Goal: Task Accomplishment & Management: Use online tool/utility

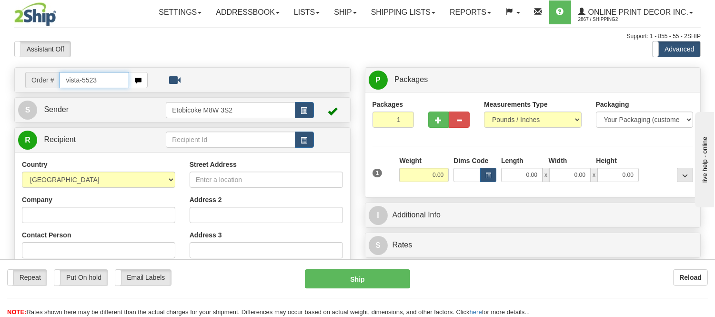
type input "vista-5523"
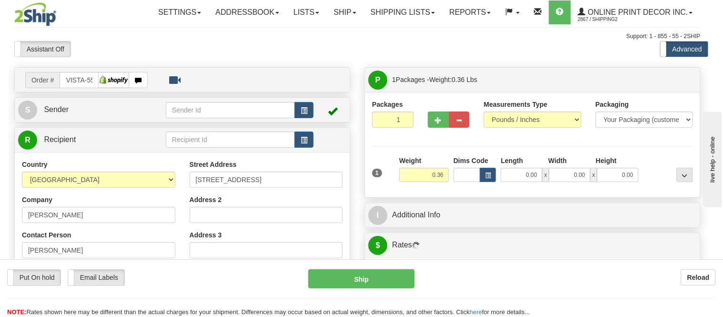
type input "WETASKIWIN"
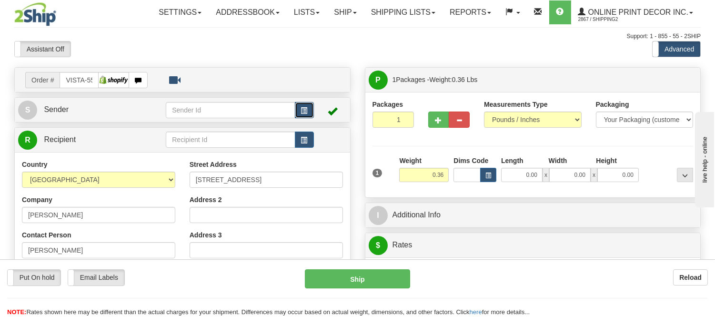
click at [306, 105] on button "button" at bounding box center [304, 110] width 19 height 16
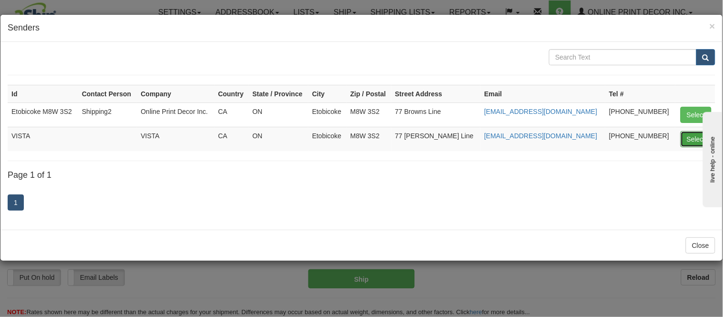
click at [689, 143] on button "Select" at bounding box center [695, 139] width 31 height 16
type input "VISTA"
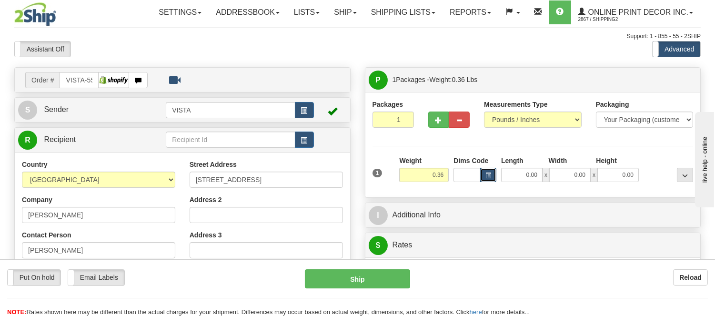
click at [484, 175] on button "button" at bounding box center [488, 175] width 16 height 14
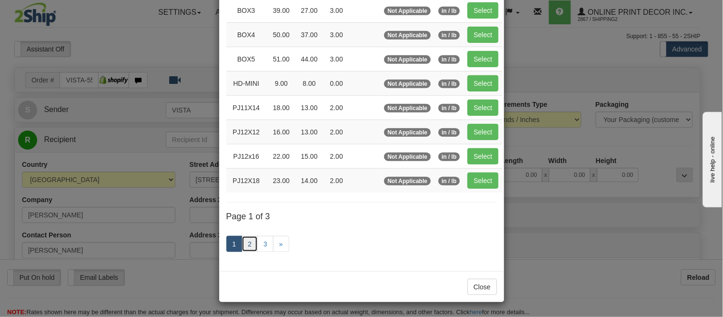
click at [247, 245] on link "2" at bounding box center [249, 244] width 16 height 16
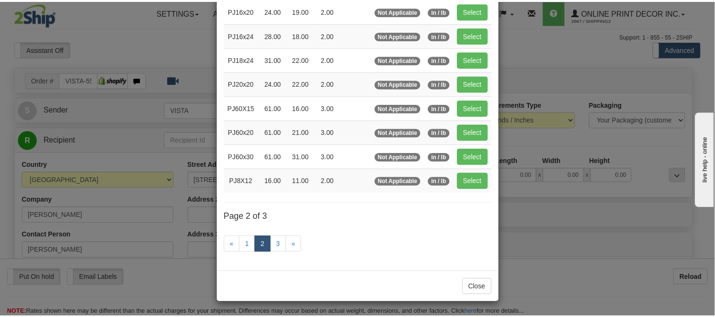
scroll to position [155, 0]
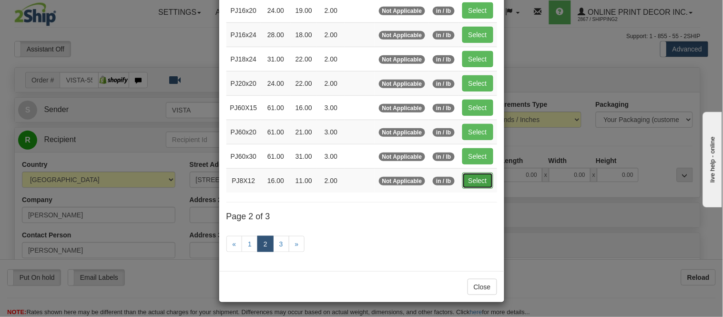
click at [467, 183] on button "Select" at bounding box center [477, 180] width 31 height 16
type input "PJ8X12"
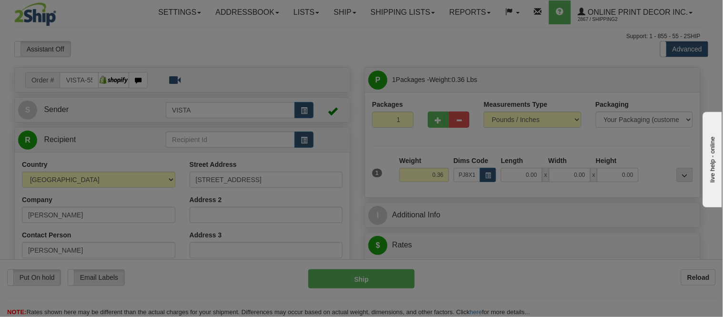
type input "16.00"
type input "11.00"
type input "2.00"
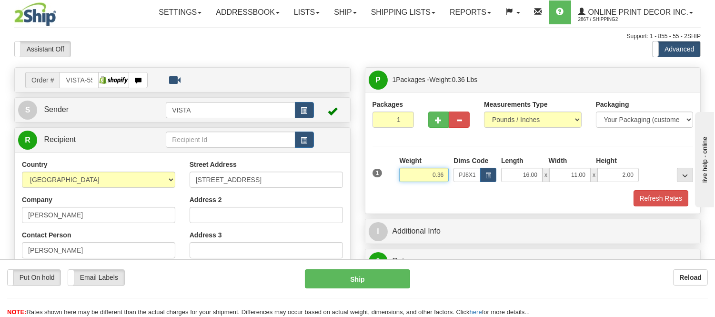
drag, startPoint x: 443, startPoint y: 175, endPoint x: 397, endPoint y: 184, distance: 46.6
click at [397, 184] on div "Weight 0.36" at bounding box center [424, 172] width 54 height 33
type input "2.10"
click at [644, 193] on button "Refresh Rates" at bounding box center [660, 198] width 55 height 16
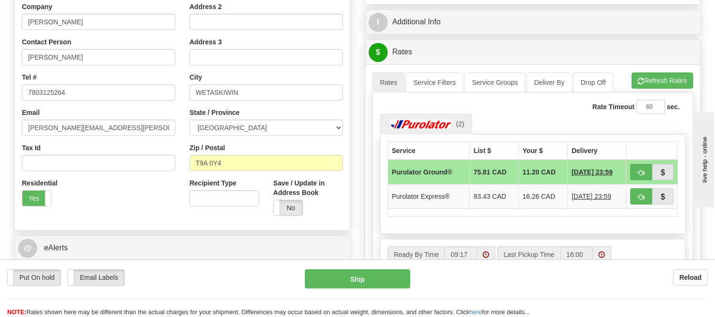
scroll to position [211, 0]
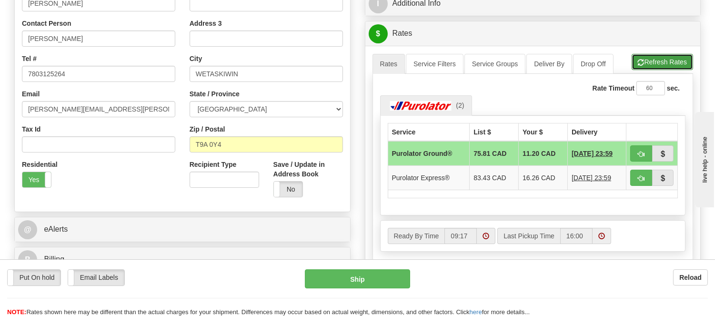
click at [651, 66] on button "Refresh Rates" at bounding box center [662, 62] width 61 height 16
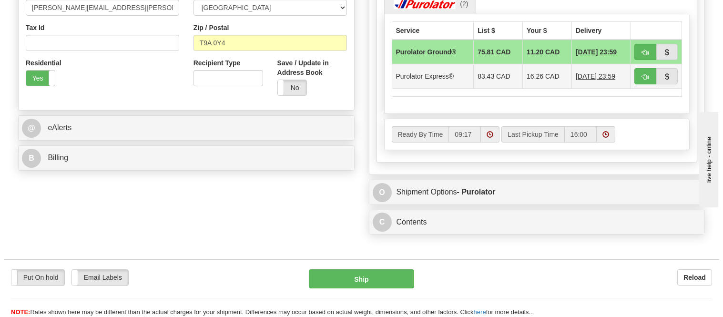
scroll to position [317, 0]
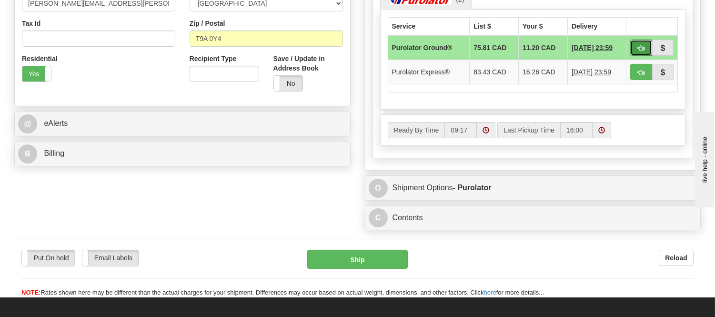
click at [644, 46] on button "button" at bounding box center [641, 48] width 22 height 16
type input "260"
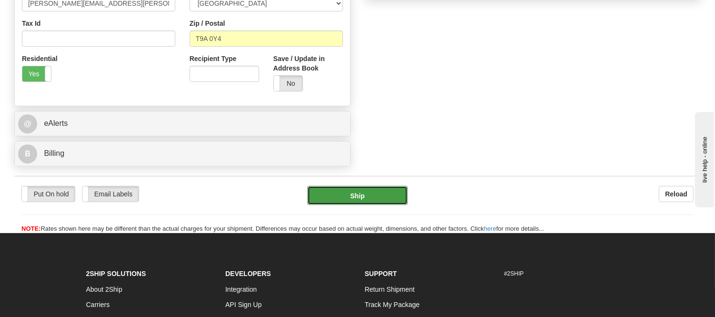
click at [382, 197] on button "Ship" at bounding box center [357, 195] width 100 height 19
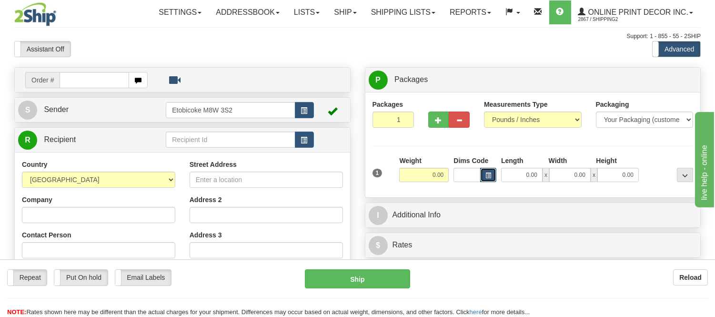
click at [492, 176] on button "button" at bounding box center [488, 175] width 16 height 14
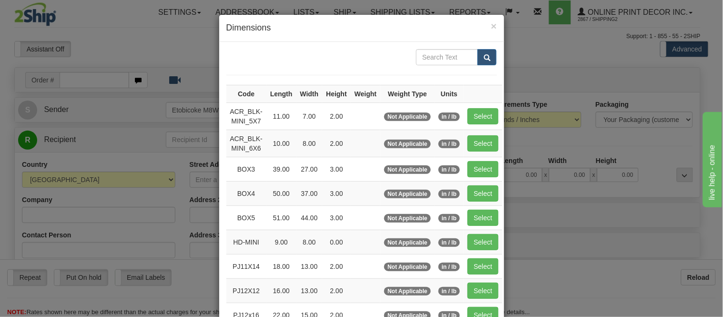
scroll to position [106, 0]
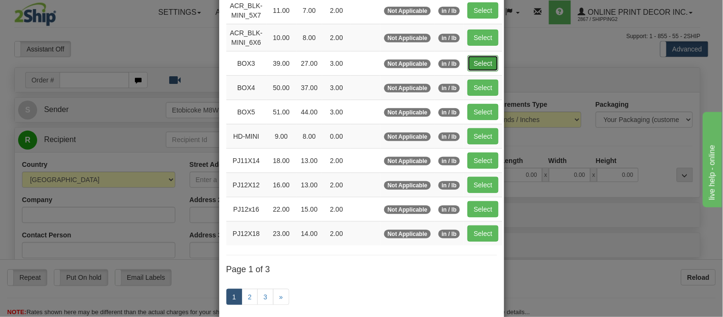
click at [468, 59] on button "Select" at bounding box center [482, 63] width 31 height 16
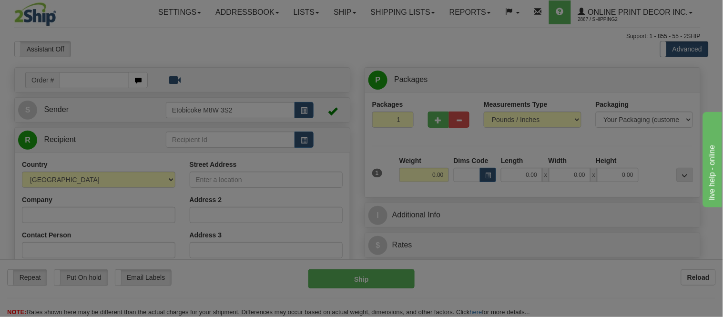
type input "BOX3"
type input "39.00"
type input "27.00"
type input "3.00"
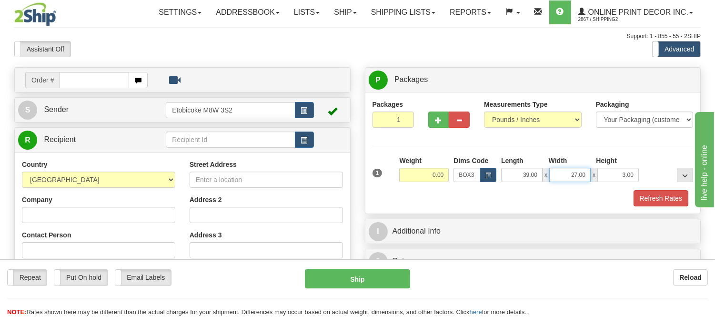
drag, startPoint x: 588, startPoint y: 175, endPoint x: 559, endPoint y: 177, distance: 29.6
click at [559, 177] on input "27.00" at bounding box center [569, 175] width 41 height 14
type input "33.00"
click at [96, 82] on input "text" at bounding box center [95, 80] width 70 height 16
type input "ca-422970"
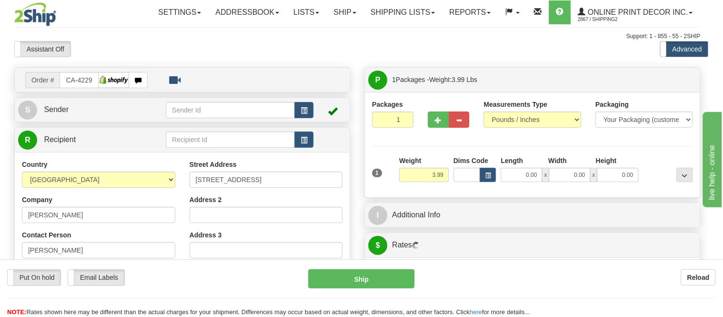
type input "NEPEAN"
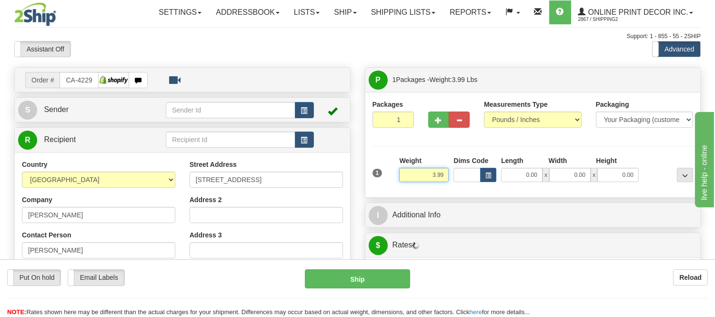
drag, startPoint x: 449, startPoint y: 172, endPoint x: 386, endPoint y: 179, distance: 63.2
click at [386, 179] on div "1 Weight 3.99 Dims Code 0.00" at bounding box center [533, 173] width 326 height 34
type input "14.98"
click at [489, 179] on button "button" at bounding box center [488, 175] width 16 height 14
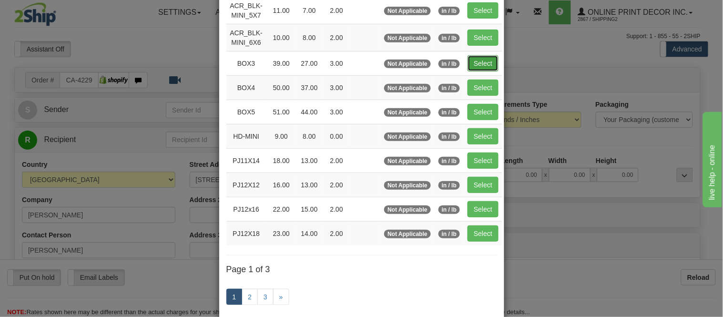
click at [489, 60] on button "Select" at bounding box center [482, 63] width 31 height 16
type input "BOX3"
type input "39.00"
type input "27.00"
type input "3.00"
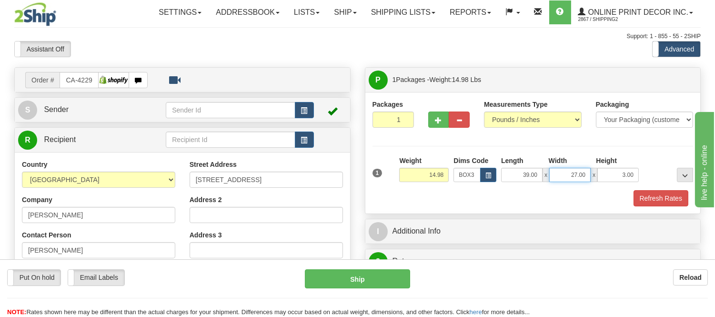
drag, startPoint x: 588, startPoint y: 176, endPoint x: 549, endPoint y: 182, distance: 39.5
click at [549, 182] on div "1 Weight 14.98 Dims Code x x" at bounding box center [533, 173] width 326 height 34
type input "35.00"
click at [675, 197] on button "Refresh Rates" at bounding box center [660, 198] width 55 height 16
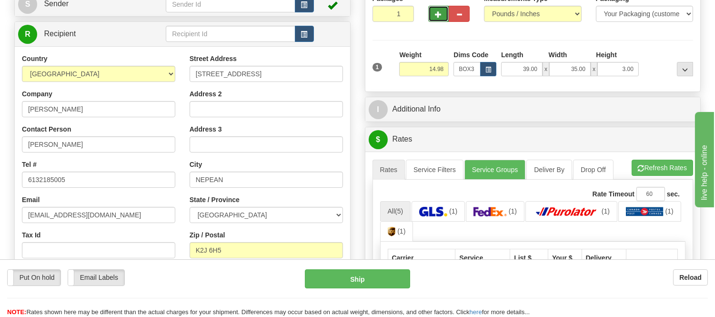
click at [434, 15] on button "button" at bounding box center [438, 14] width 21 height 16
radio input "true"
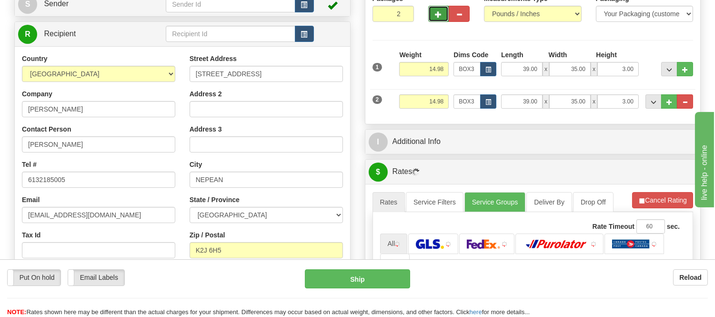
click at [434, 15] on button "button" at bounding box center [438, 14] width 21 height 16
type input "3"
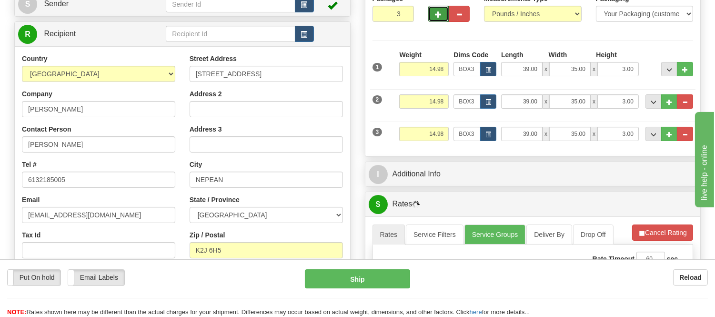
scroll to position [159, 0]
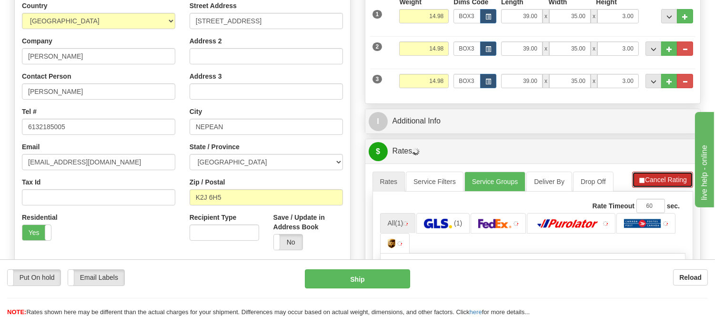
click at [678, 177] on button "Cancel Rating" at bounding box center [662, 179] width 61 height 16
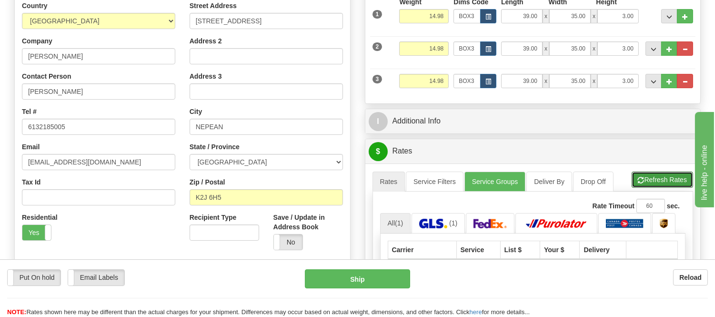
click at [678, 177] on button "Refresh Rates" at bounding box center [662, 179] width 61 height 16
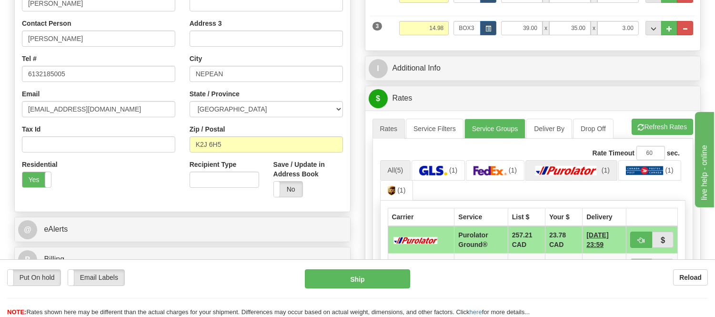
scroll to position [317, 0]
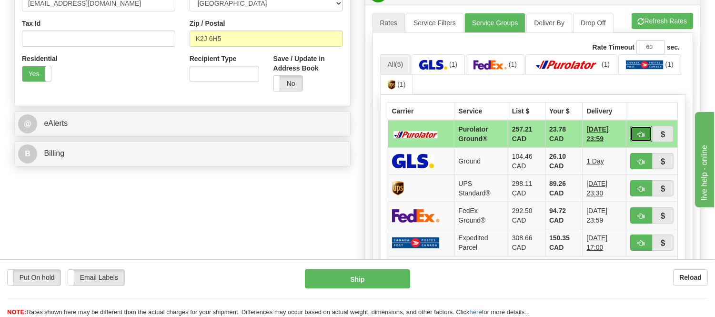
click at [637, 130] on button "button" at bounding box center [641, 134] width 22 height 16
type input "260"
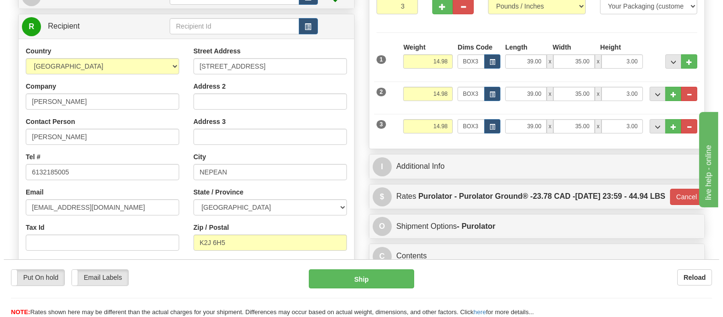
scroll to position [106, 0]
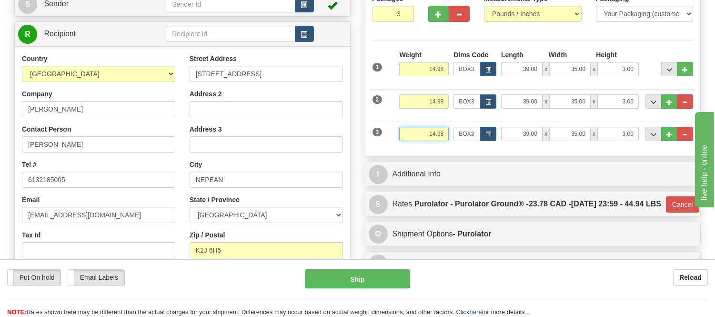
click at [445, 134] on input "14.98" at bounding box center [424, 134] width 50 height 14
click at [686, 136] on span "..." at bounding box center [685, 134] width 6 height 5
type input "2"
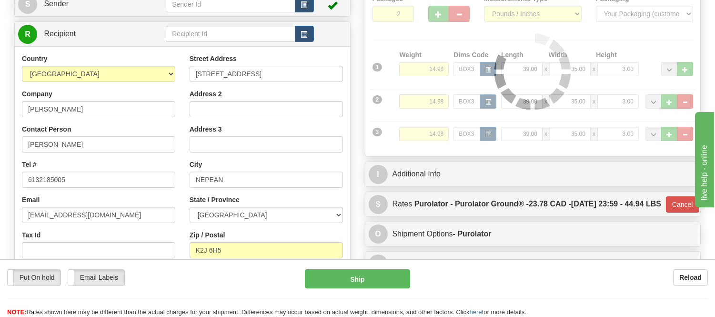
type input "260"
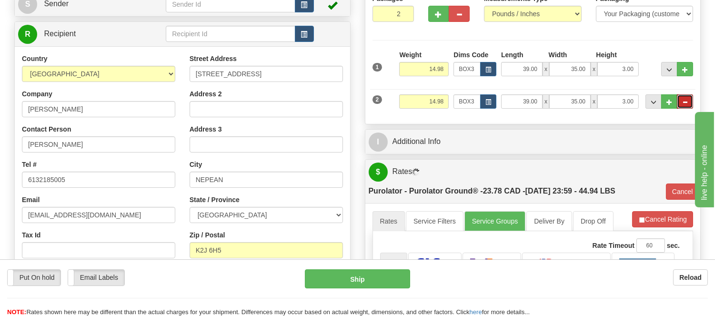
click at [687, 104] on span "..." at bounding box center [685, 102] width 6 height 5
type input "1"
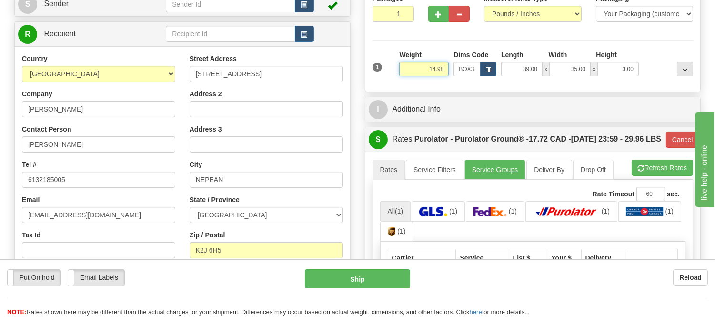
click at [444, 68] on input "14.98" at bounding box center [424, 69] width 50 height 14
click at [435, 69] on input "14.98" at bounding box center [424, 69] width 50 height 14
type input "13.98"
click at [431, 17] on button "button" at bounding box center [438, 14] width 21 height 16
radio input "true"
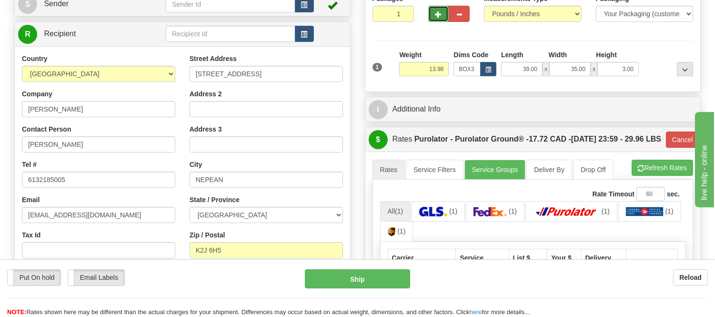
type input "2"
type input "260"
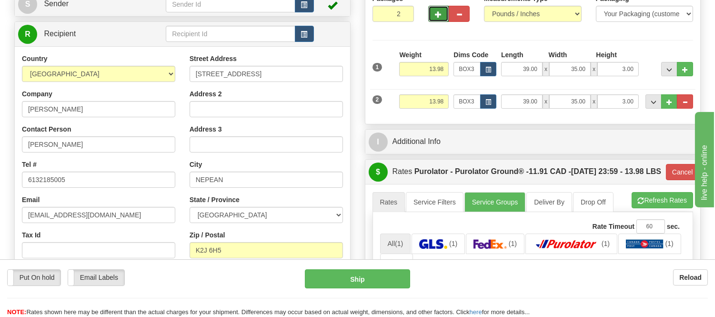
click at [434, 17] on button "button" at bounding box center [438, 14] width 21 height 16
type input "3"
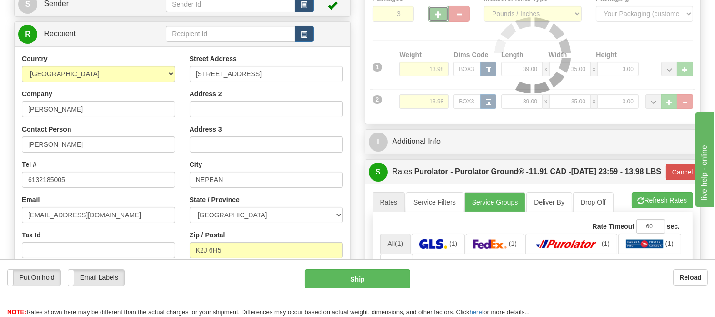
type input "260"
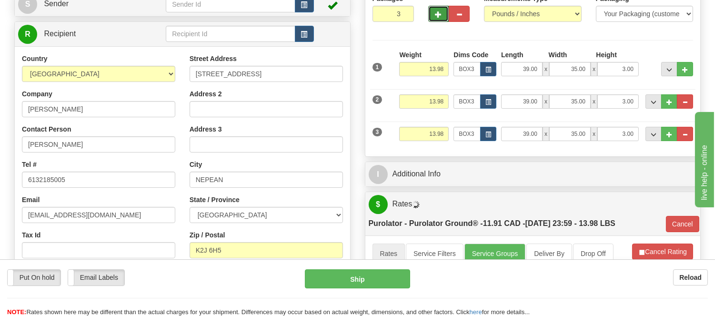
click at [434, 17] on button "button" at bounding box center [438, 14] width 21 height 16
type input "4"
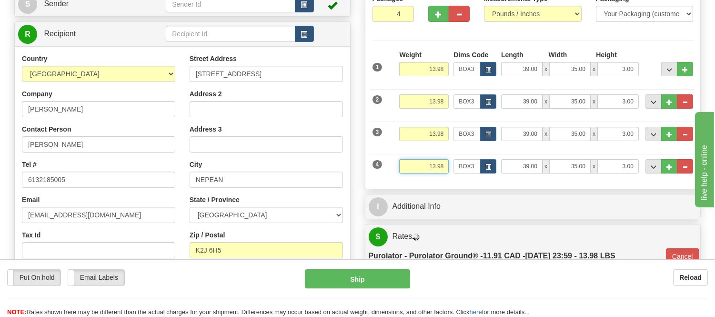
drag, startPoint x: 445, startPoint y: 164, endPoint x: 402, endPoint y: 174, distance: 44.4
click at [402, 174] on div "Weight 13.98" at bounding box center [424, 169] width 54 height 21
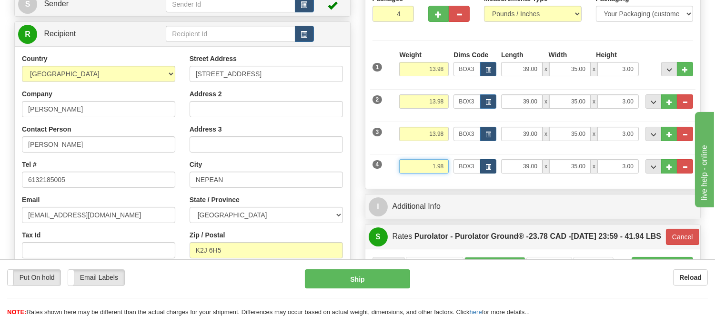
type input "1.98"
type input "260"
click at [486, 165] on span "button" at bounding box center [488, 166] width 6 height 5
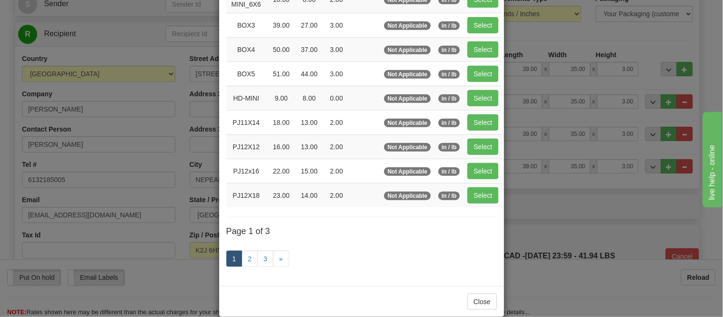
scroll to position [159, 0]
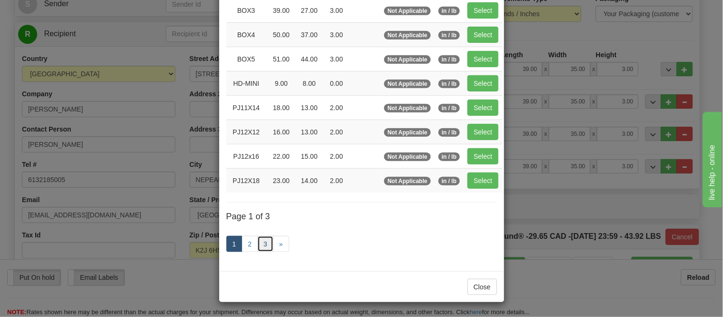
click at [261, 245] on link "3" at bounding box center [265, 244] width 16 height 16
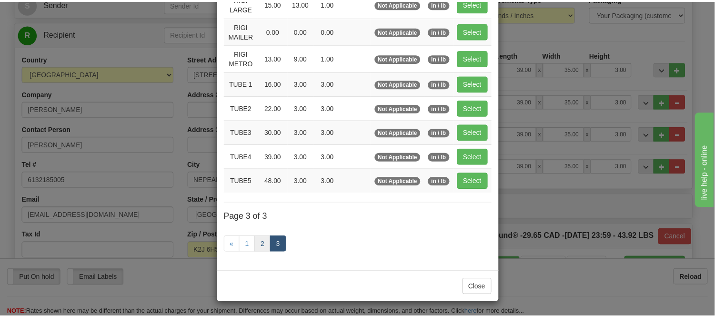
scroll to position [114, 0]
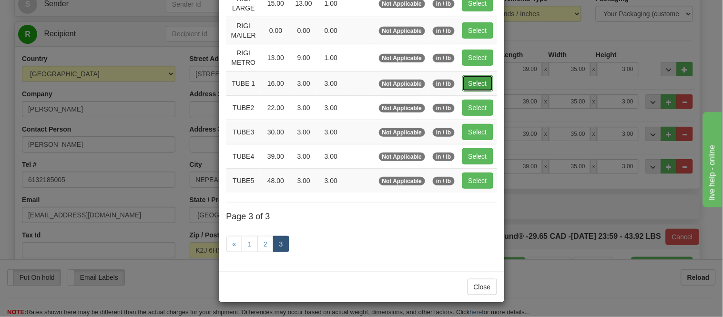
click at [467, 75] on button "Select" at bounding box center [477, 83] width 31 height 16
type input "TUBE 1"
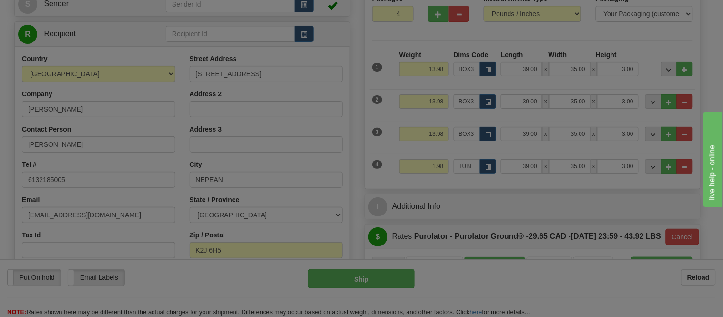
type input "16.00"
type input "3.00"
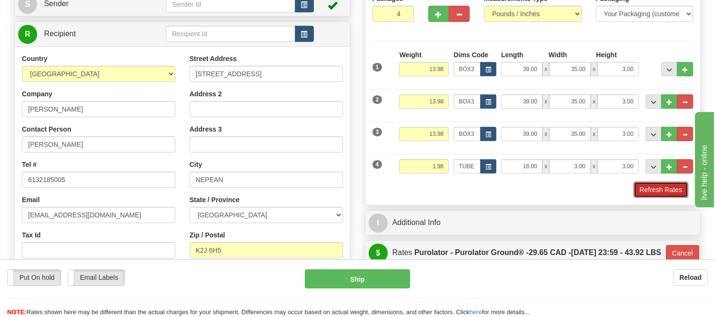
click at [653, 195] on button "Refresh Rates" at bounding box center [660, 189] width 55 height 16
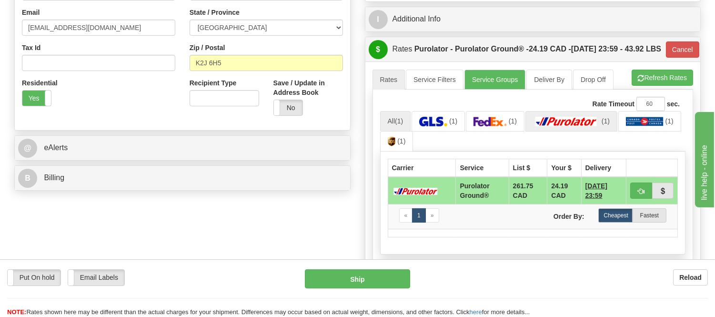
scroll to position [317, 0]
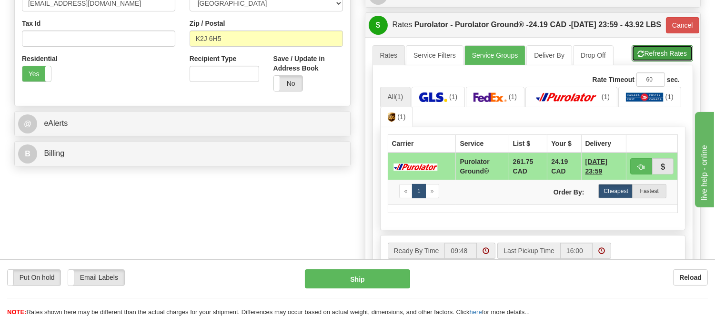
click at [652, 61] on button "Refresh Rates" at bounding box center [662, 53] width 61 height 16
type input "260"
click at [453, 100] on span "(1)" at bounding box center [453, 97] width 8 height 8
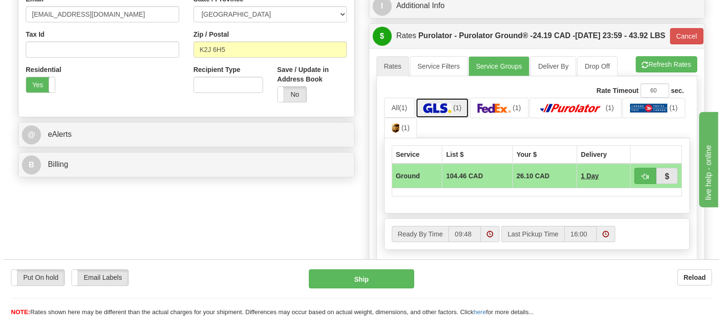
scroll to position [159, 0]
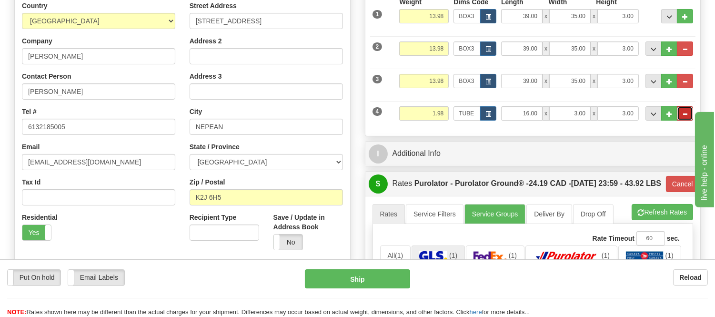
drag, startPoint x: 686, startPoint y: 117, endPoint x: 685, endPoint y: 105, distance: 11.5
click at [686, 117] on span "..." at bounding box center [685, 113] width 6 height 5
type input "3"
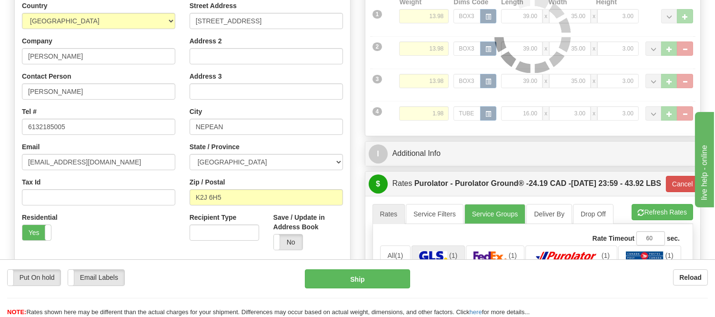
type input "260"
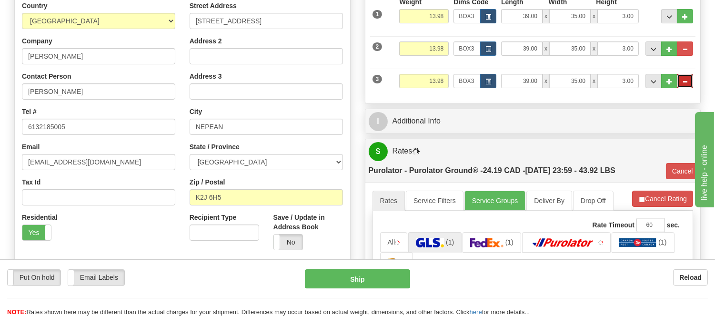
click at [685, 83] on span "..." at bounding box center [685, 81] width 6 height 5
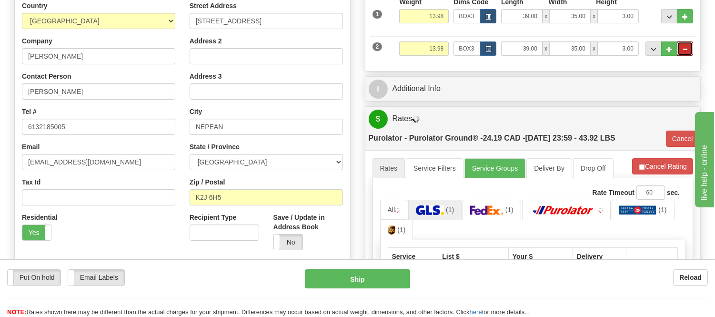
click at [689, 50] on button "..." at bounding box center [685, 48] width 16 height 14
type input "1"
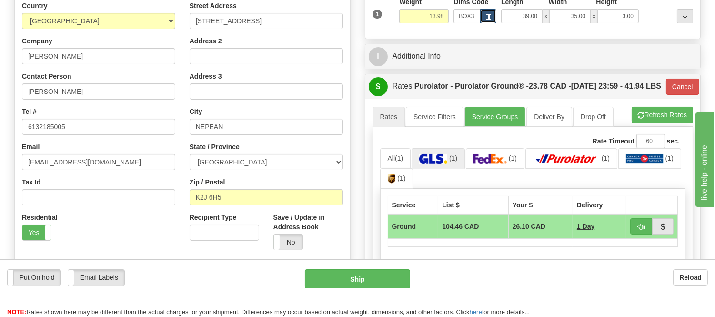
click at [482, 15] on button "button" at bounding box center [488, 16] width 16 height 14
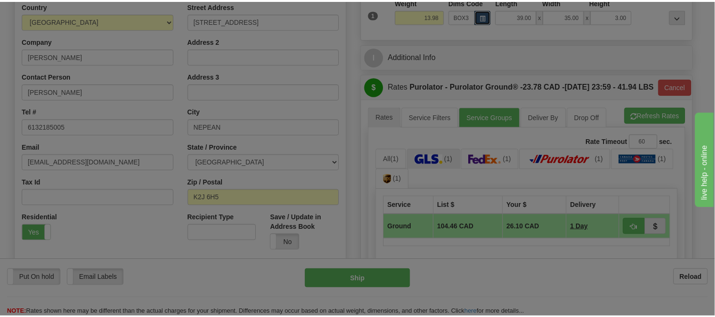
scroll to position [0, 0]
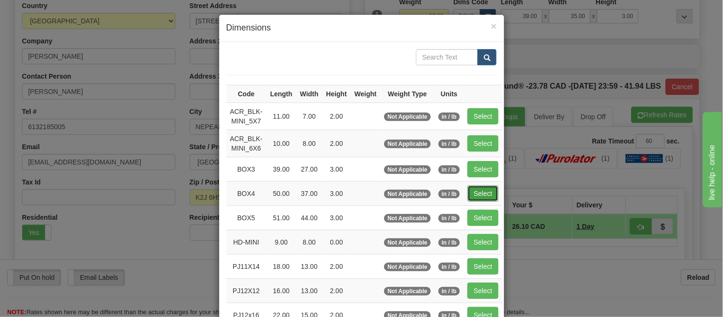
click at [486, 192] on button "Select" at bounding box center [482, 193] width 31 height 16
type input "BOX4"
type input "50.00"
type input "37.00"
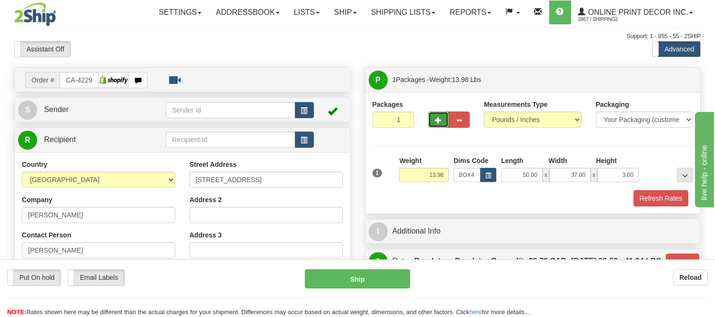
click at [434, 124] on button "button" at bounding box center [438, 119] width 21 height 16
radio input "true"
type input "2"
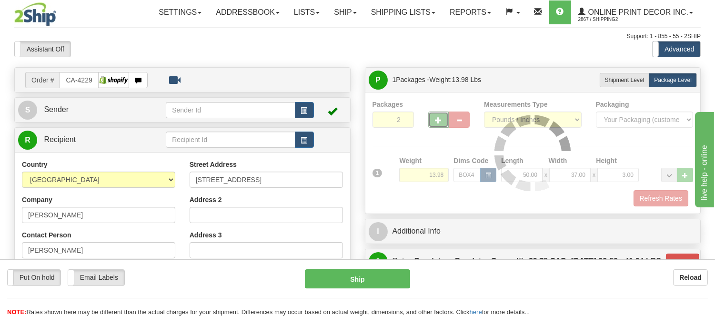
type input "260"
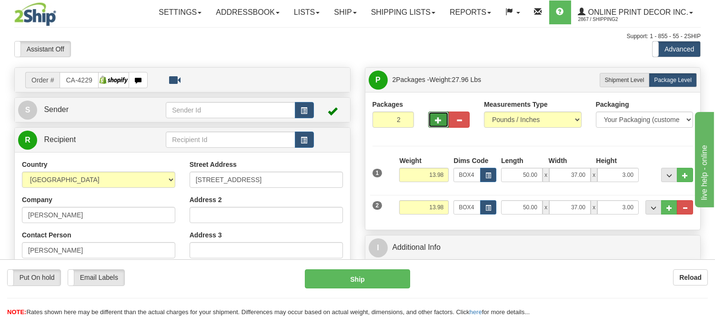
click at [435, 122] on span "button" at bounding box center [438, 120] width 7 height 6
type input "3"
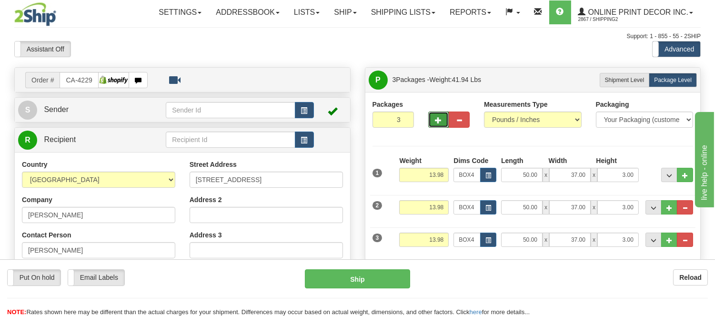
scroll to position [159, 0]
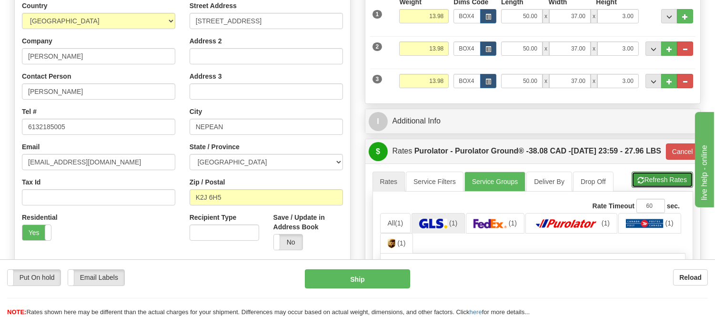
click at [665, 188] on button "Refresh Rates" at bounding box center [662, 179] width 61 height 16
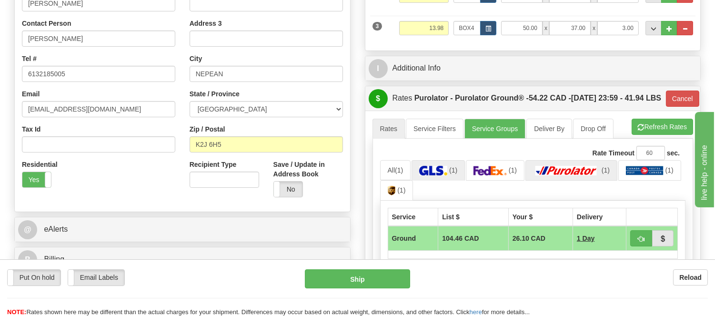
scroll to position [317, 0]
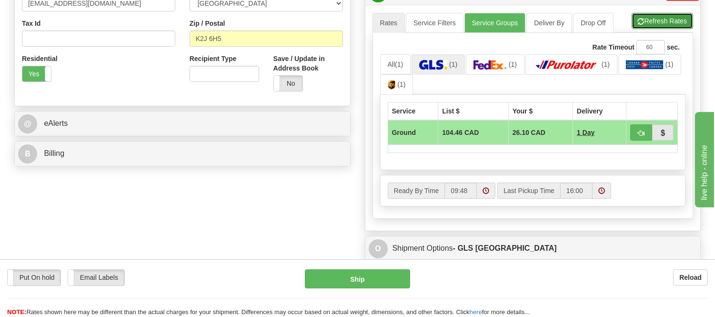
click at [651, 29] on button "Refresh Rates" at bounding box center [662, 21] width 61 height 16
type input "260"
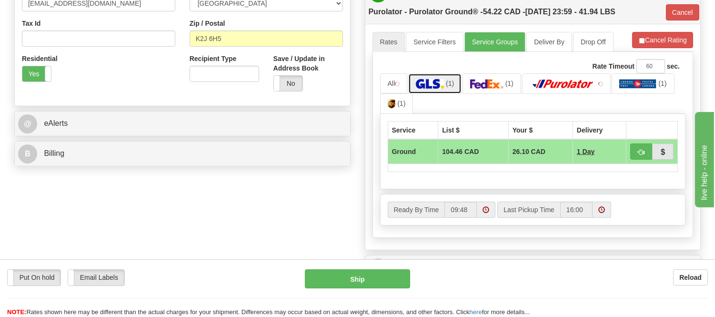
click at [451, 81] on span "(1)" at bounding box center [450, 84] width 8 height 8
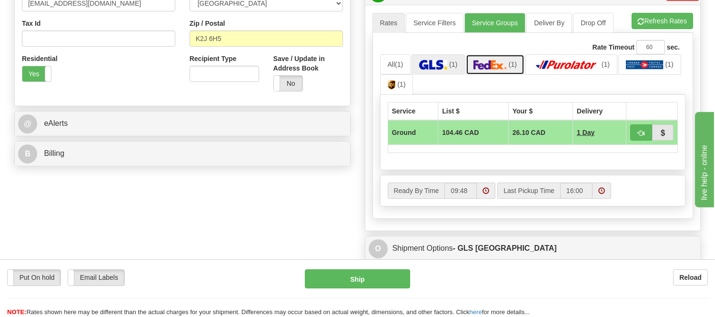
click at [499, 70] on img at bounding box center [489, 65] width 33 height 10
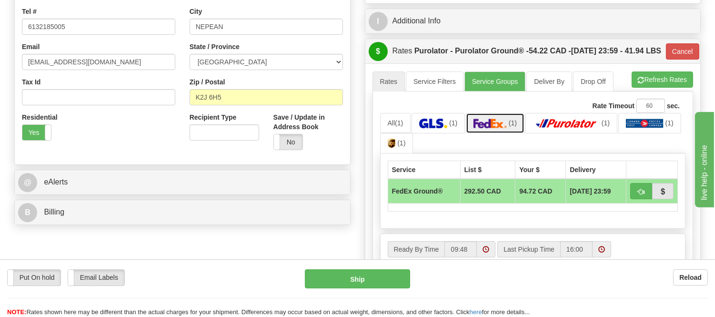
scroll to position [106, 0]
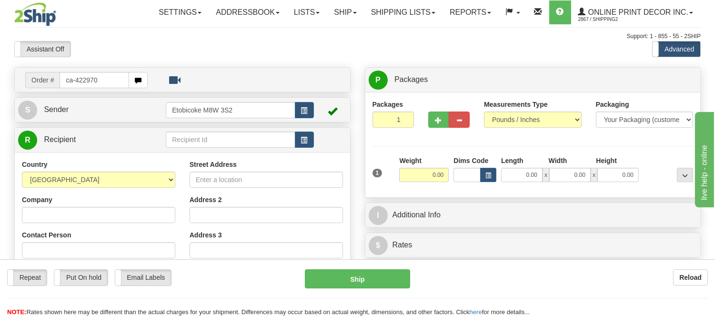
type input "ca-422970"
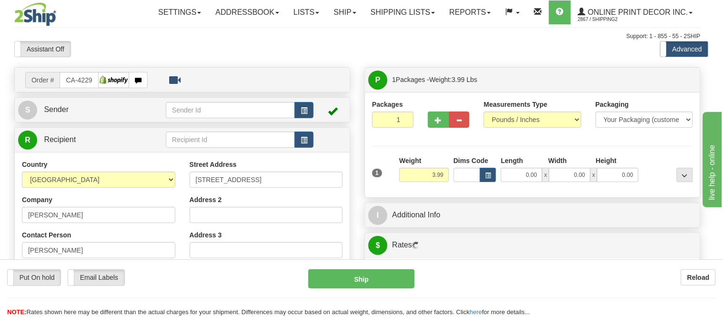
type input "NEPEAN"
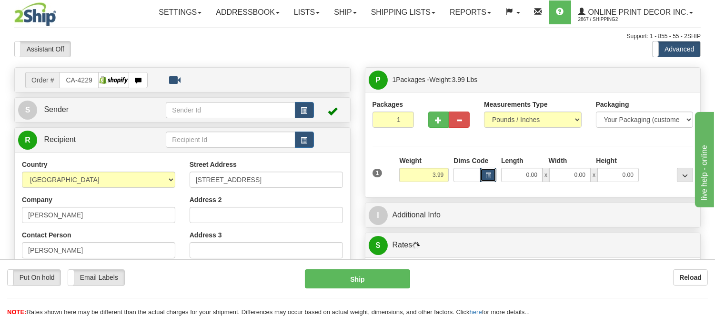
click at [492, 174] on button "button" at bounding box center [488, 175] width 16 height 14
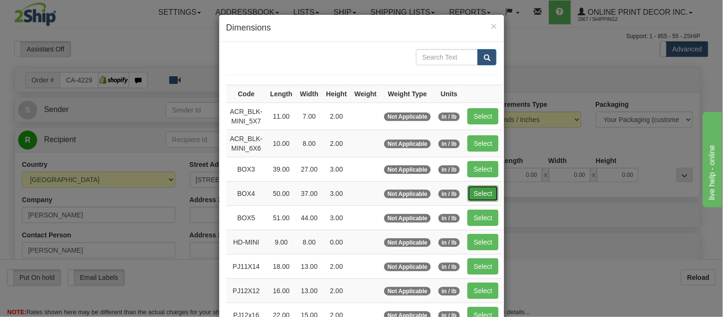
click at [478, 193] on button "Select" at bounding box center [482, 193] width 31 height 16
type input "BOX4"
type input "50.00"
type input "37.00"
type input "3.00"
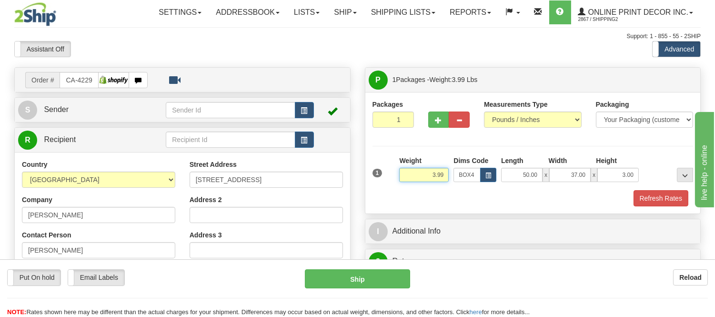
drag, startPoint x: 445, startPoint y: 174, endPoint x: 384, endPoint y: 172, distance: 61.0
click at [384, 172] on div "1 Weight 3.99 Dims Code BOX4" at bounding box center [533, 173] width 326 height 34
type input "13.98"
click at [443, 114] on button "button" at bounding box center [438, 119] width 21 height 16
radio input "true"
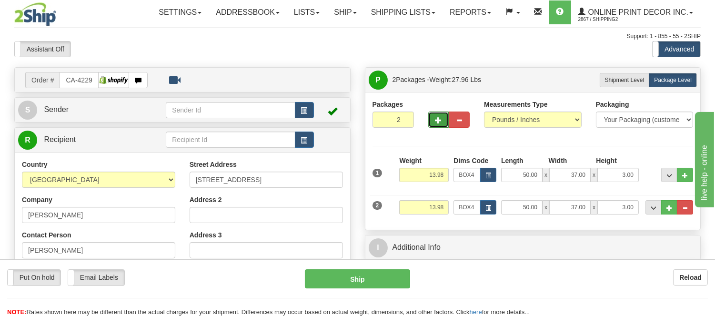
click at [443, 114] on button "button" at bounding box center [438, 119] width 21 height 16
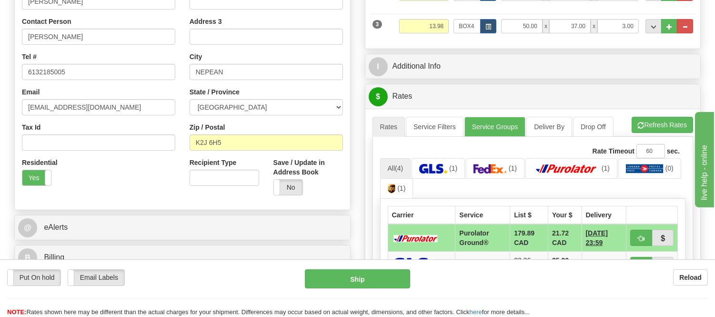
scroll to position [264, 0]
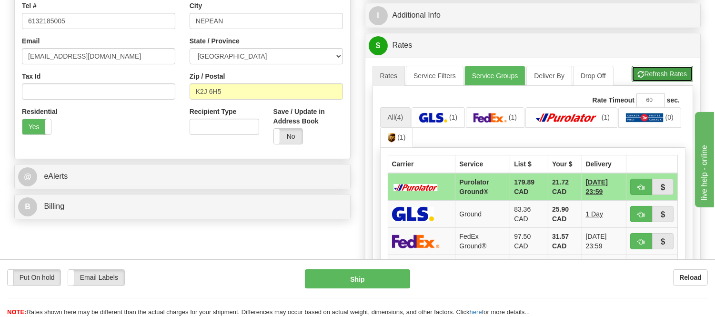
click at [662, 70] on button "Refresh Rates" at bounding box center [662, 74] width 61 height 16
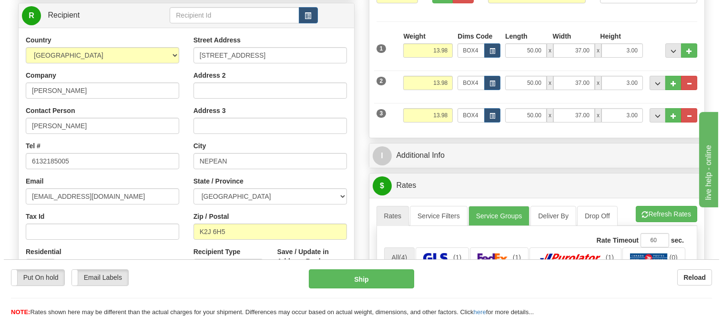
scroll to position [106, 0]
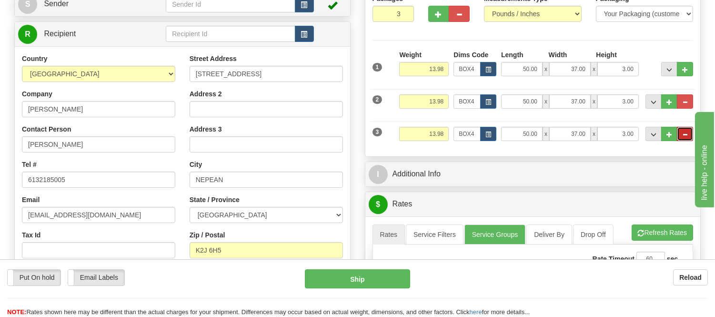
click at [684, 131] on button "..." at bounding box center [685, 134] width 16 height 14
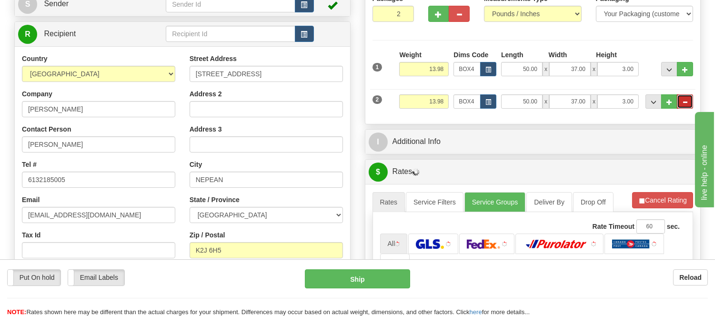
click at [688, 95] on button "..." at bounding box center [685, 101] width 16 height 14
type input "1"
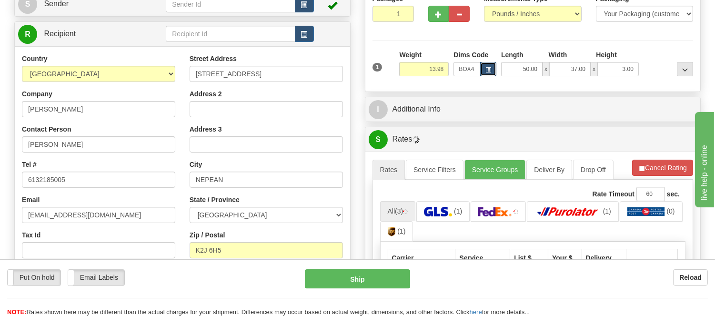
click at [487, 69] on span "button" at bounding box center [488, 69] width 6 height 5
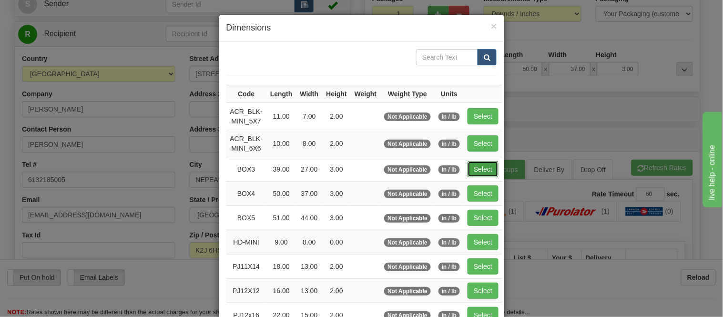
click at [470, 163] on button "Select" at bounding box center [482, 169] width 31 height 16
type input "BOX3"
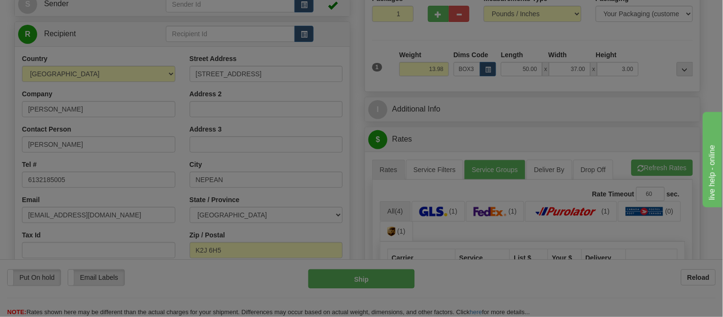
type input "39.00"
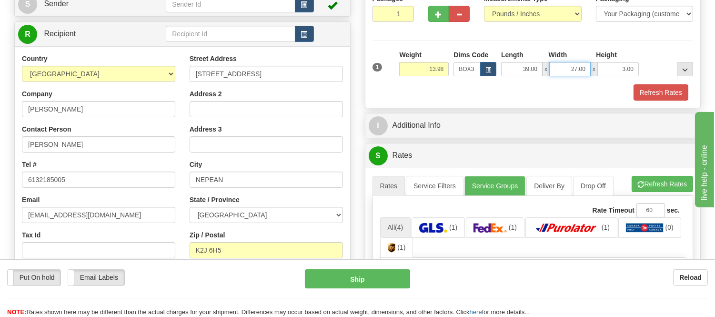
drag, startPoint x: 586, startPoint y: 70, endPoint x: 546, endPoint y: 78, distance: 40.7
click at [546, 78] on div "1 Weight 13.98 Dims Code x x" at bounding box center [533, 67] width 326 height 34
type input "32.00"
click at [434, 16] on button "button" at bounding box center [438, 14] width 21 height 16
radio input "true"
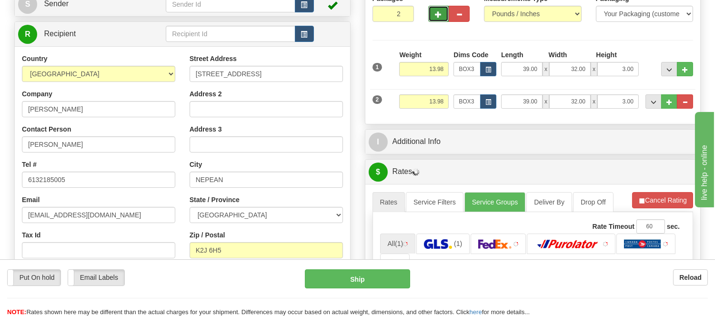
click at [434, 16] on button "button" at bounding box center [438, 14] width 21 height 16
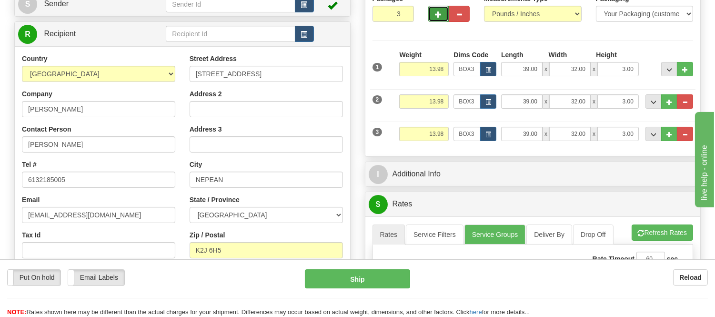
click at [434, 10] on button "button" at bounding box center [438, 14] width 21 height 16
type input "4"
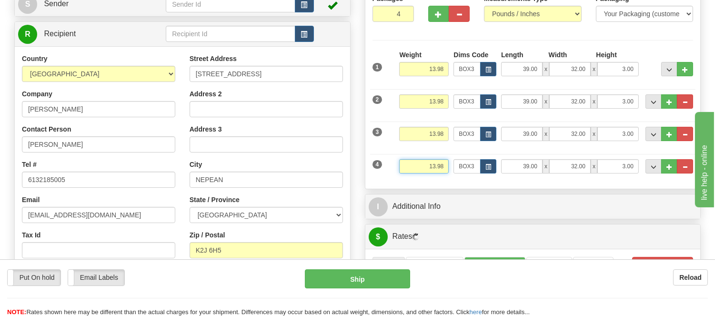
drag, startPoint x: 446, startPoint y: 161, endPoint x: 400, endPoint y: 167, distance: 46.6
click at [400, 167] on input "13.98" at bounding box center [424, 166] width 50 height 14
type input "0.98"
click at [494, 165] on button "button" at bounding box center [488, 166] width 16 height 14
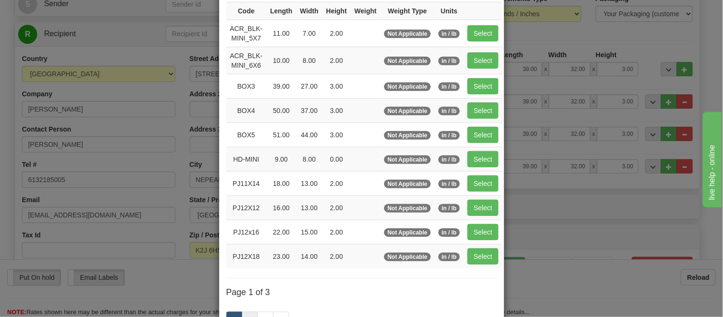
scroll to position [159, 0]
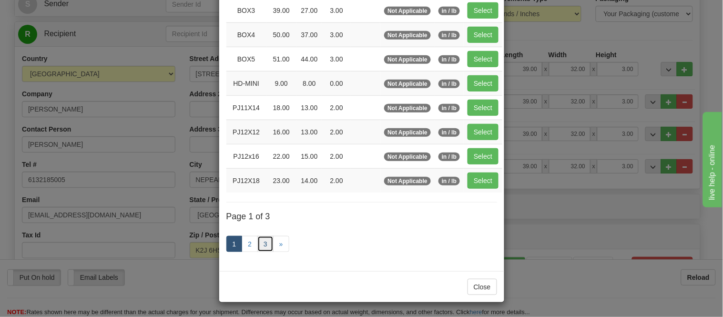
click at [263, 241] on link "3" at bounding box center [265, 244] width 16 height 16
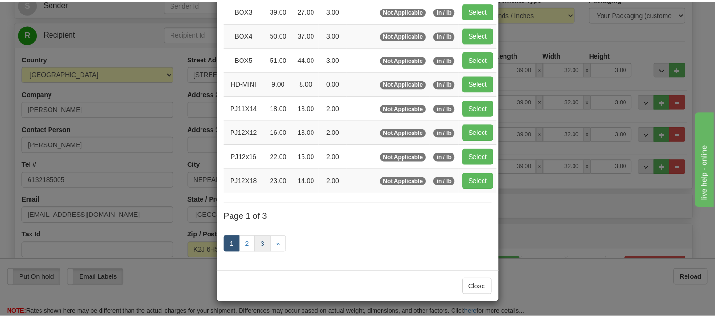
scroll to position [114, 0]
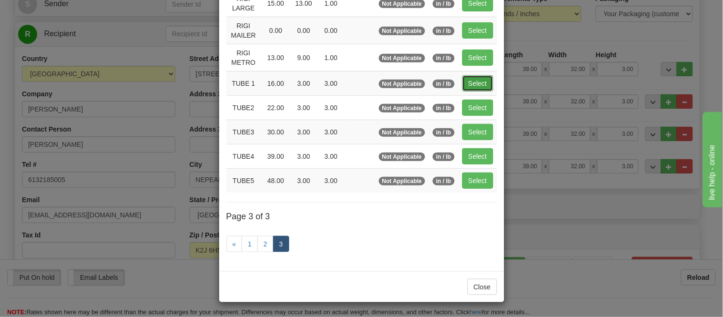
click at [464, 79] on button "Select" at bounding box center [477, 83] width 31 height 16
type input "TUBE 1"
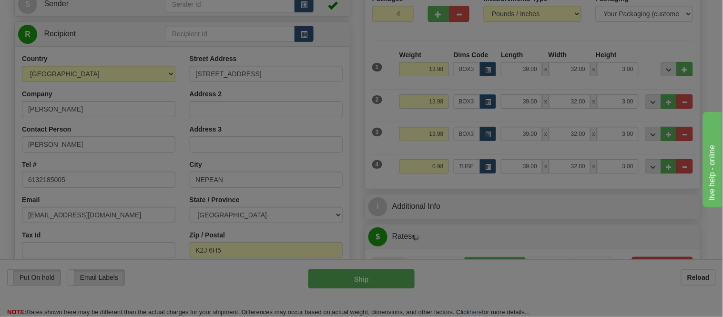
type input "16.00"
type input "3.00"
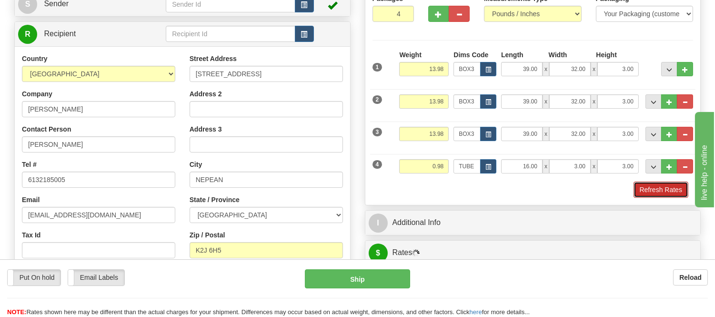
click at [651, 197] on button "Refresh Rates" at bounding box center [660, 189] width 55 height 16
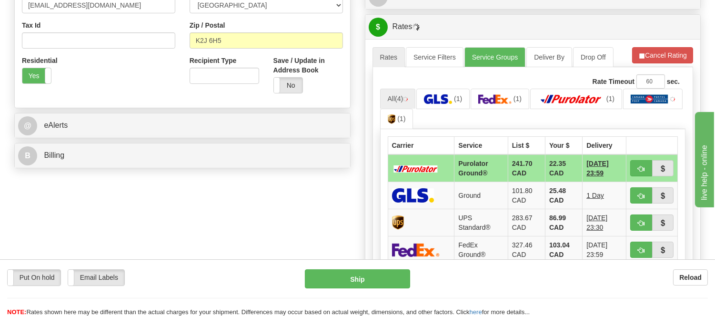
scroll to position [340, 0]
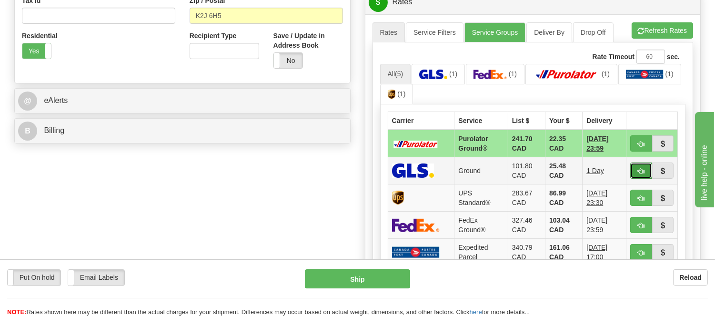
click at [641, 168] on span "button" at bounding box center [641, 171] width 7 height 6
type input "1"
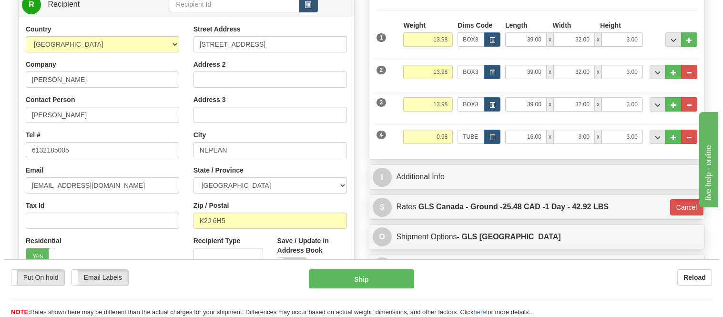
scroll to position [129, 0]
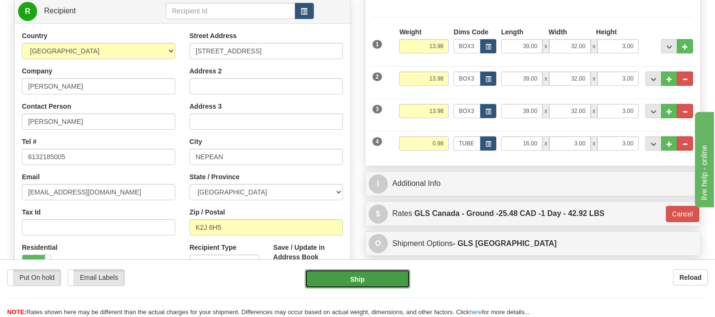
click at [370, 281] on button "Ship" at bounding box center [357, 278] width 105 height 19
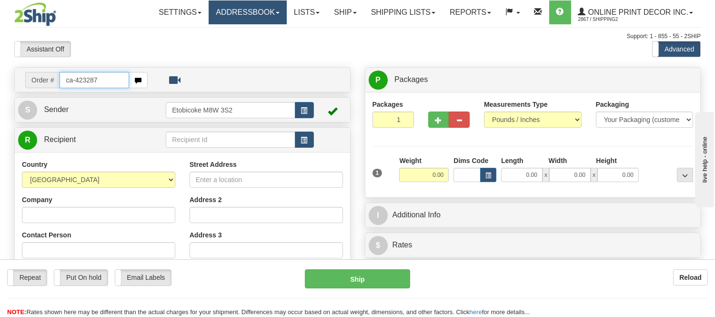
type input "ca-423287"
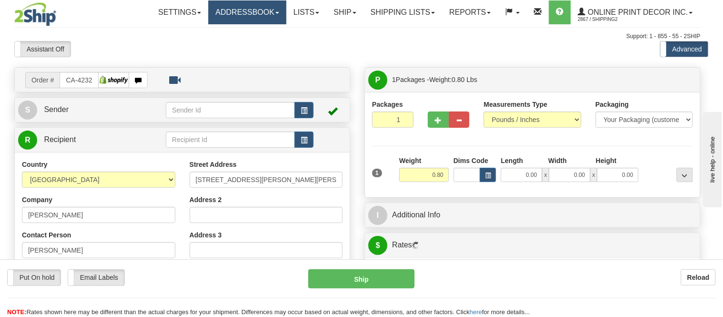
type input "RICHMOND HILL"
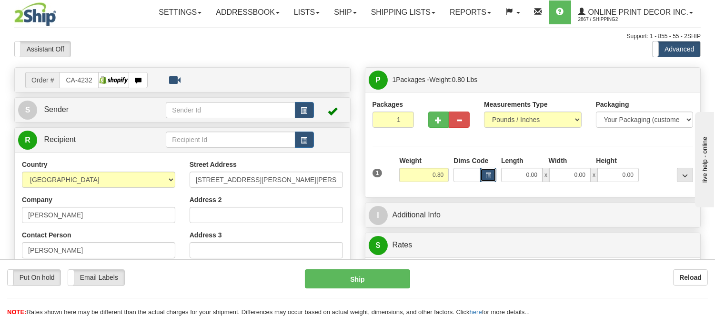
click at [488, 173] on span "button" at bounding box center [488, 175] width 6 height 5
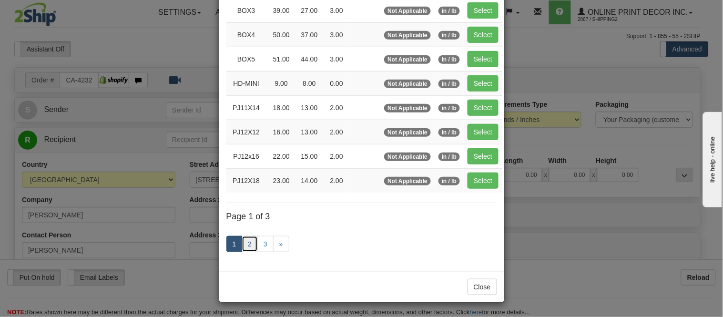
click at [248, 246] on link "2" at bounding box center [249, 244] width 16 height 16
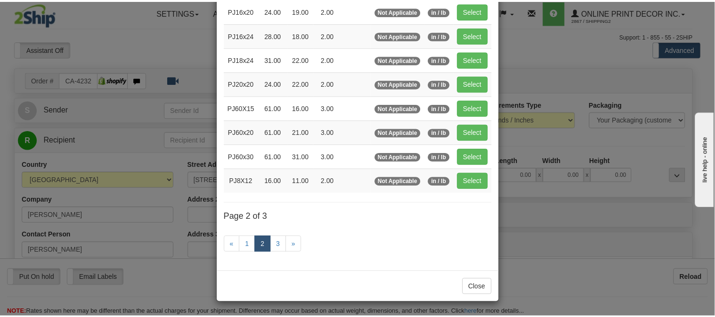
scroll to position [155, 0]
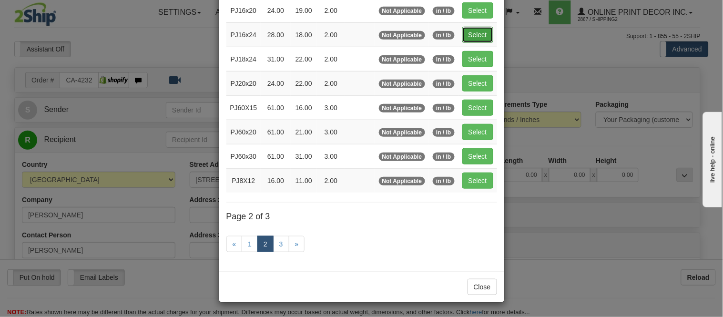
click at [462, 31] on button "Select" at bounding box center [477, 35] width 31 height 16
type input "PJ16x24"
type input "28.00"
type input "18.00"
type input "2.00"
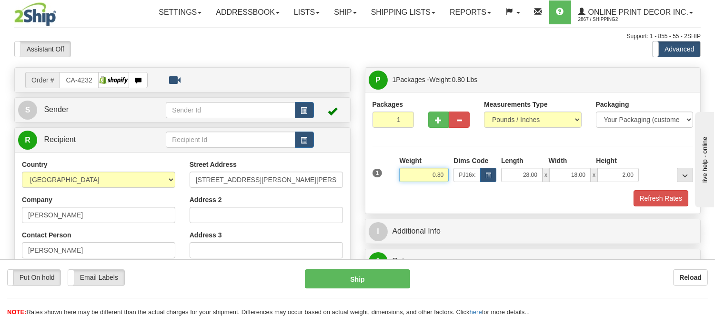
drag, startPoint x: 448, startPoint y: 174, endPoint x: 408, endPoint y: 182, distance: 40.3
click at [408, 182] on input "0.80" at bounding box center [424, 175] width 50 height 14
type input "4.98"
click at [645, 207] on div "Packages 1 1 Measurements Type" at bounding box center [532, 152] width 335 height 121
click at [648, 201] on button "Refresh Rates" at bounding box center [660, 198] width 55 height 16
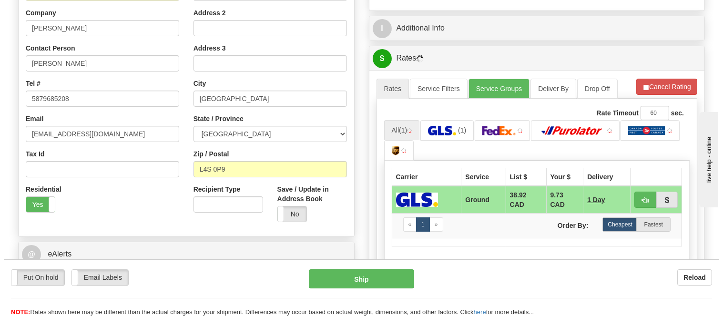
scroll to position [211, 0]
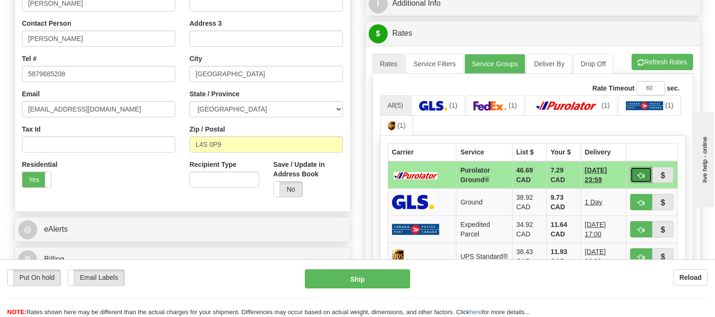
click at [641, 175] on span "button" at bounding box center [641, 175] width 7 height 6
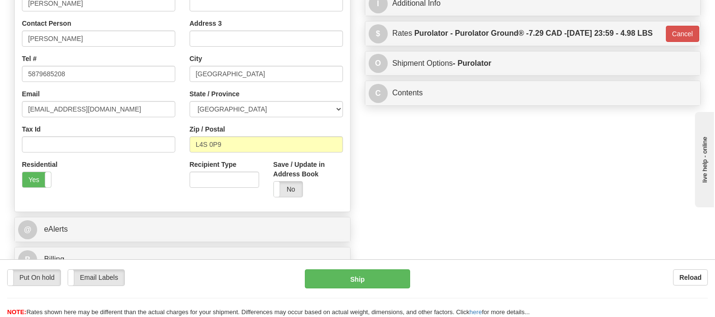
type input "260"
click at [385, 274] on button "Ship" at bounding box center [357, 278] width 105 height 19
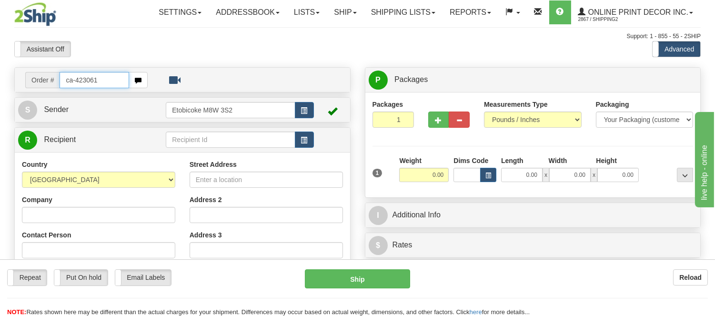
type input "ca-423061"
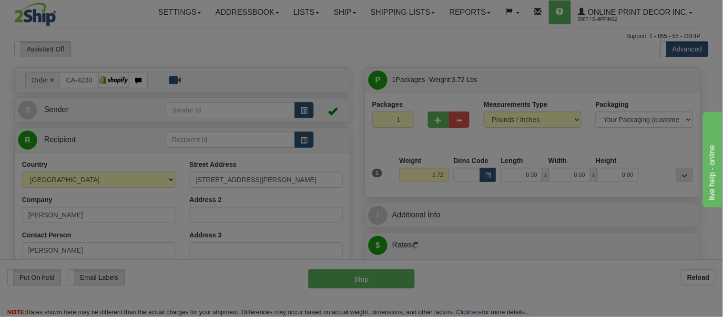
type input "HEARST"
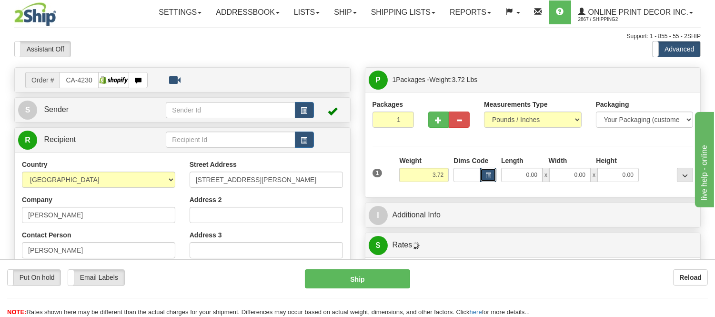
click at [492, 175] on button "button" at bounding box center [488, 175] width 16 height 14
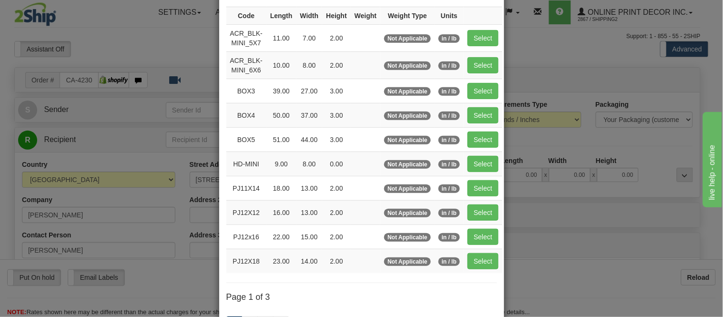
scroll to position [159, 0]
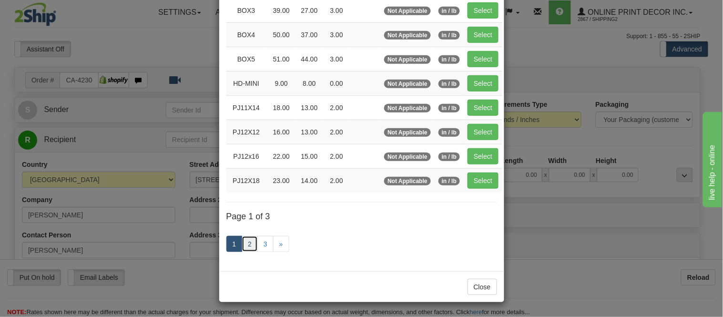
click at [245, 250] on link "2" at bounding box center [249, 244] width 16 height 16
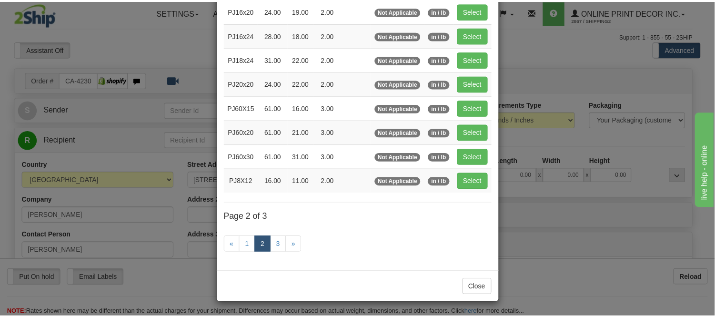
scroll to position [155, 0]
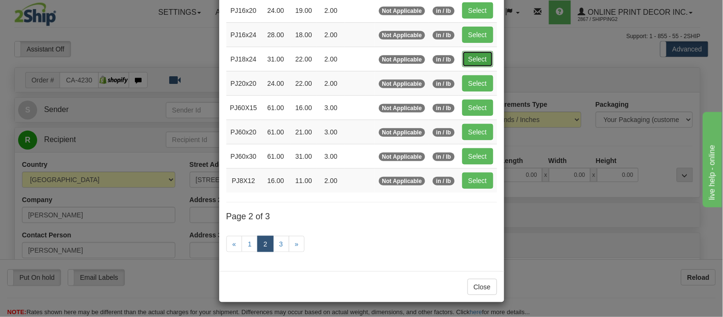
click at [473, 60] on button "Select" at bounding box center [477, 59] width 31 height 16
type input "PJ18x24"
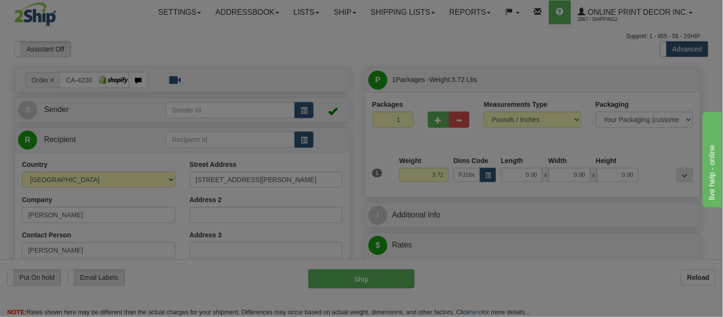
type input "31.00"
type input "22.00"
type input "2.00"
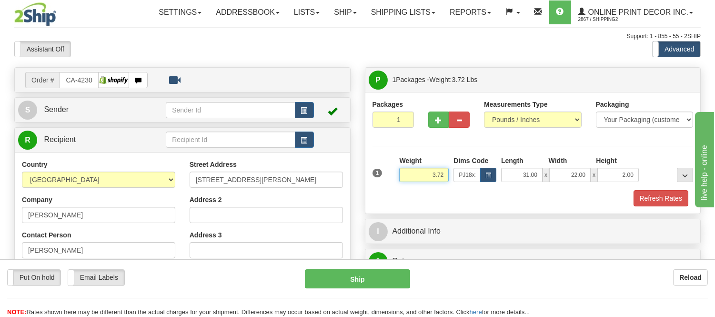
drag, startPoint x: 447, startPoint y: 177, endPoint x: 403, endPoint y: 179, distance: 43.8
click at [403, 179] on input "3.72" at bounding box center [424, 175] width 50 height 14
type input "4.98"
click at [441, 120] on span "button" at bounding box center [438, 120] width 7 height 6
radio input "true"
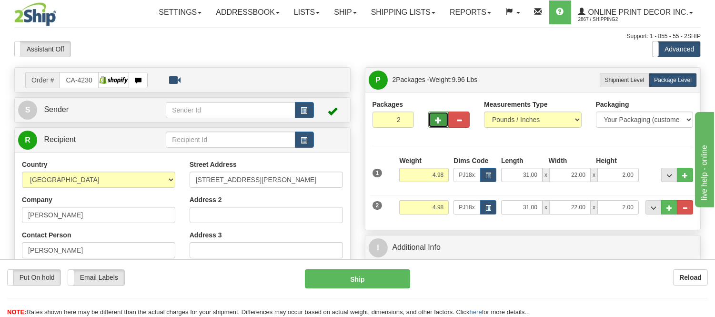
click at [437, 122] on span "button" at bounding box center [438, 120] width 7 height 6
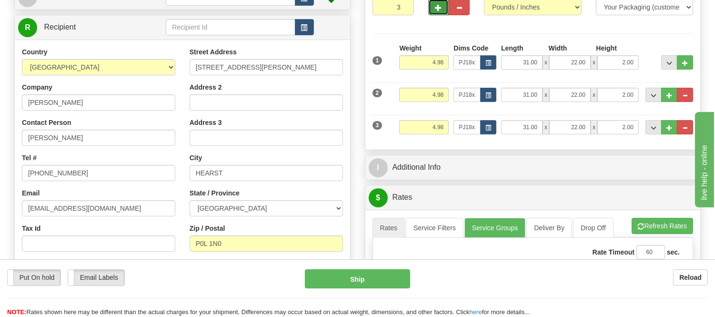
scroll to position [53, 0]
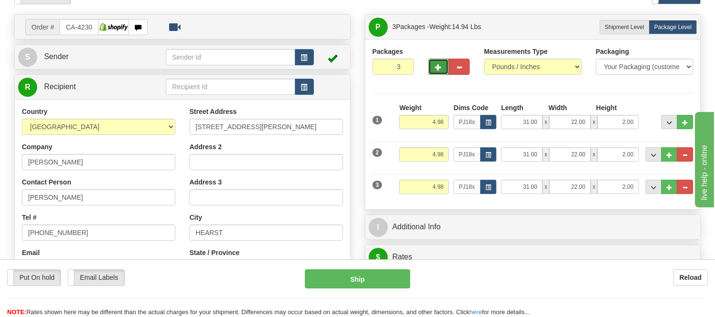
click at [441, 68] on span "button" at bounding box center [438, 67] width 7 height 6
type input "4"
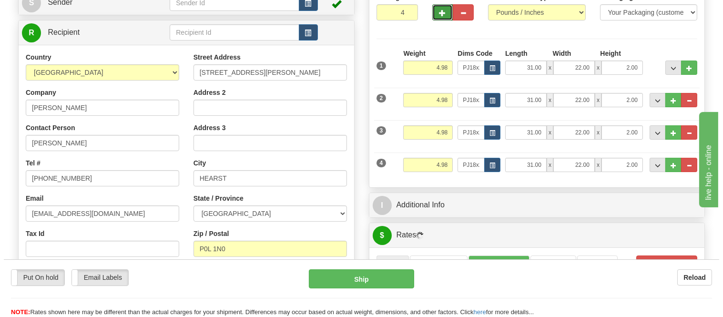
scroll to position [159, 0]
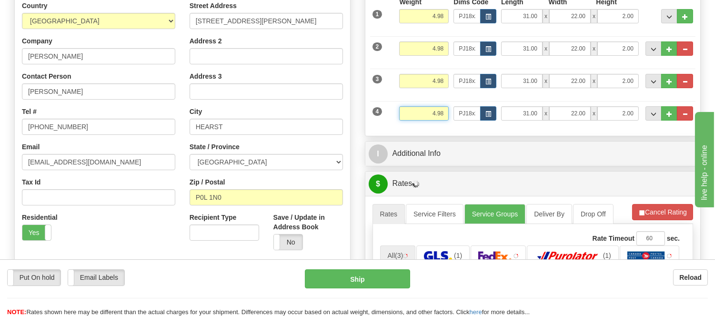
drag, startPoint x: 446, startPoint y: 115, endPoint x: 400, endPoint y: 114, distance: 45.7
click at [400, 114] on input "4.98" at bounding box center [424, 113] width 50 height 14
type input "0.98"
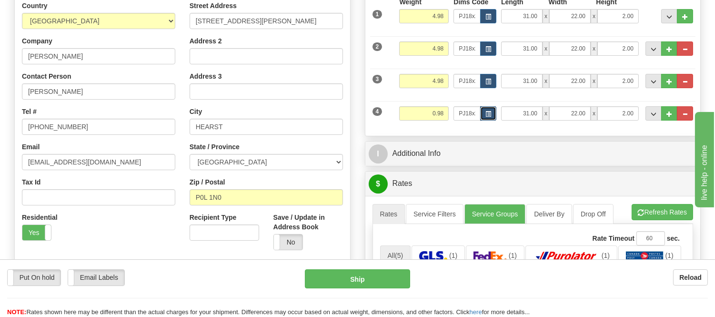
click at [487, 111] on span "button" at bounding box center [488, 113] width 6 height 5
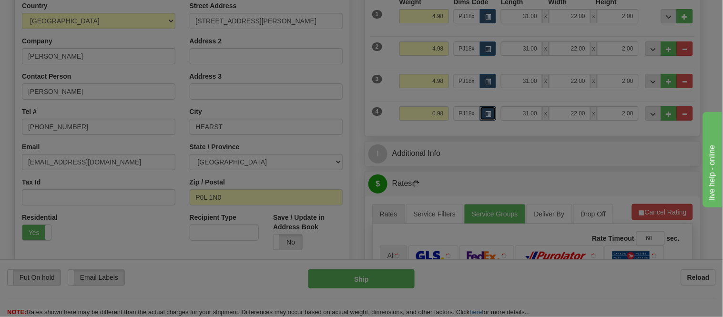
scroll to position [0, 0]
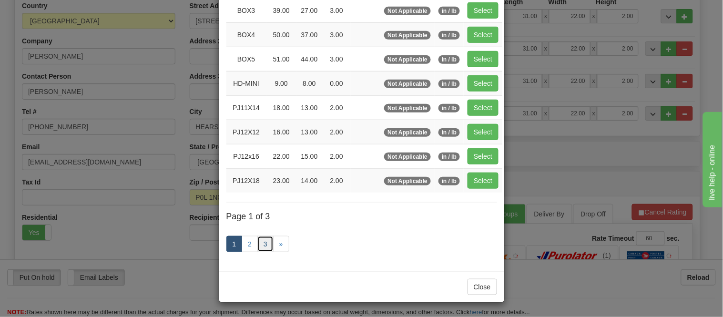
click at [261, 239] on link "3" at bounding box center [265, 244] width 16 height 16
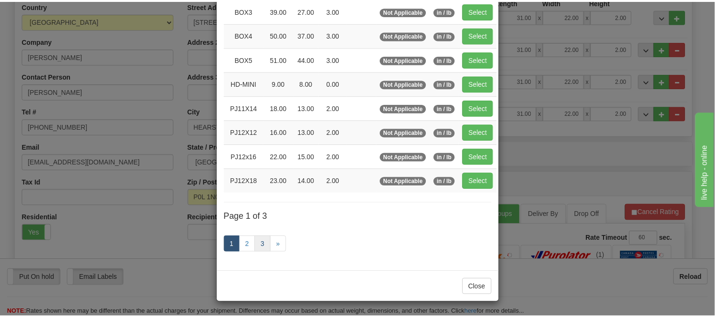
scroll to position [114, 0]
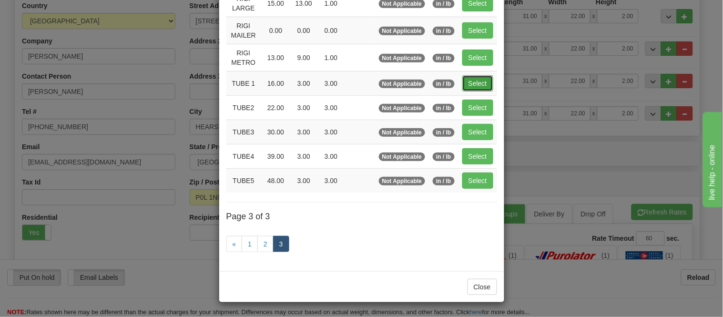
click at [462, 79] on button "Select" at bounding box center [477, 83] width 31 height 16
type input "TUBE 1"
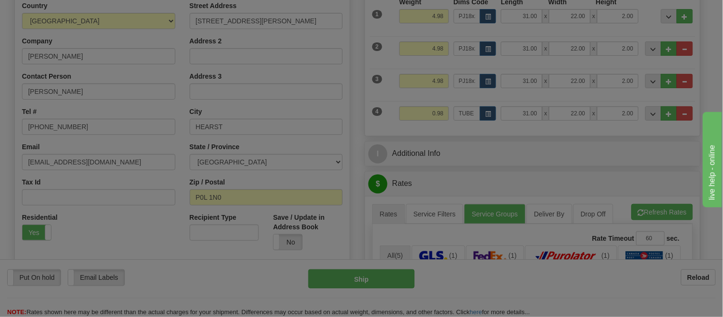
type input "16.00"
type input "3.00"
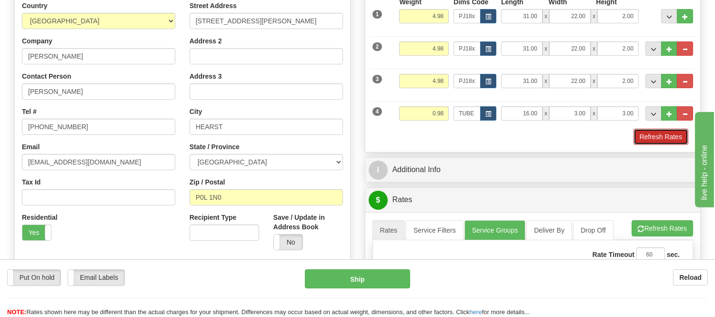
click at [667, 138] on button "Refresh Rates" at bounding box center [660, 137] width 55 height 16
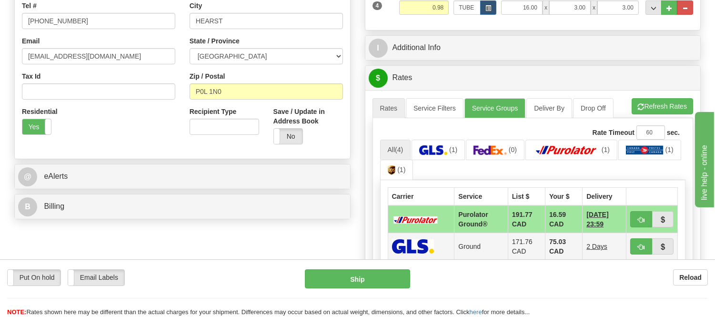
scroll to position [317, 0]
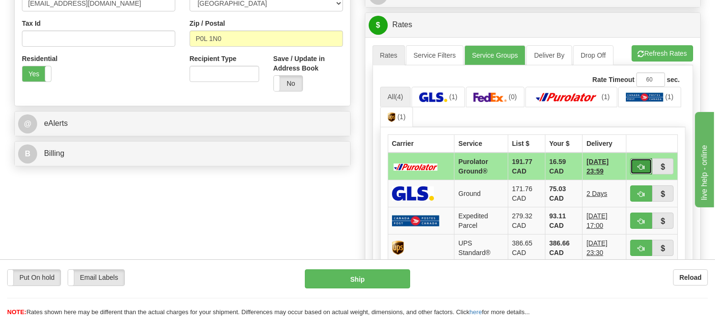
click at [641, 164] on span "button" at bounding box center [641, 167] width 7 height 6
type input "260"
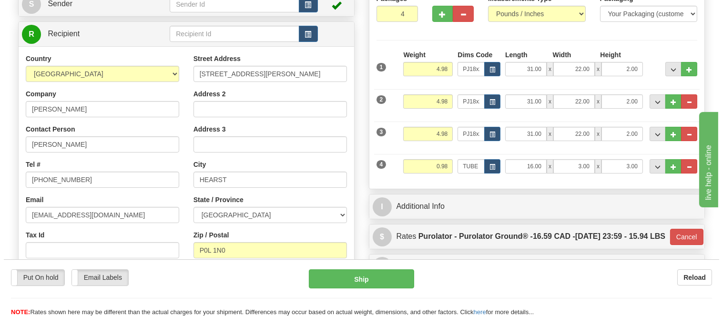
scroll to position [53, 0]
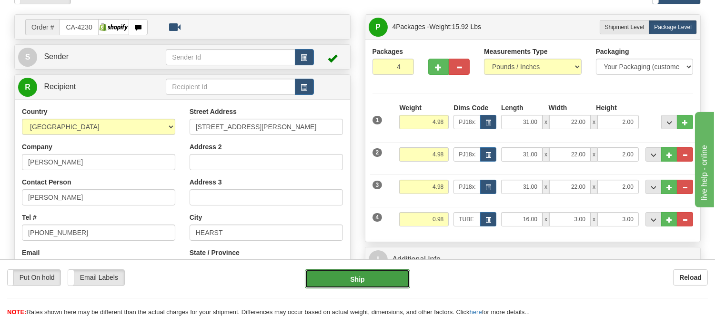
click at [397, 280] on button "Ship" at bounding box center [357, 278] width 105 height 19
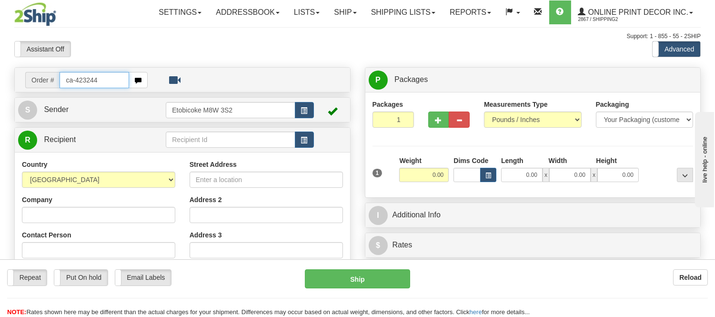
type input "ca-423244"
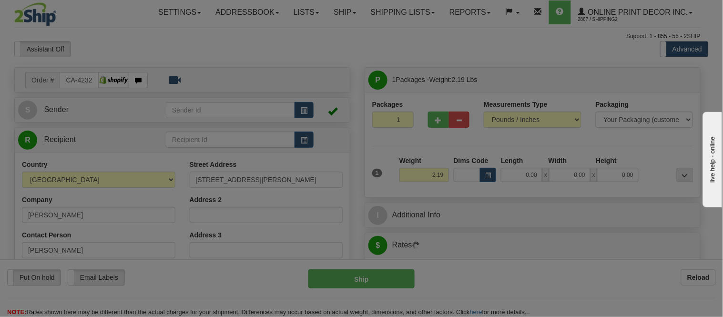
type input "[GEOGRAPHIC_DATA]"
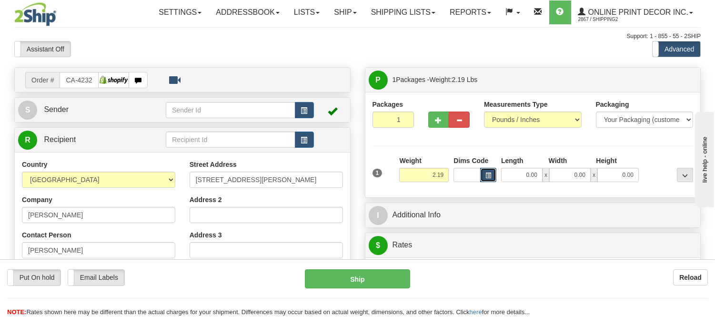
click at [491, 178] on span "button" at bounding box center [488, 175] width 6 height 5
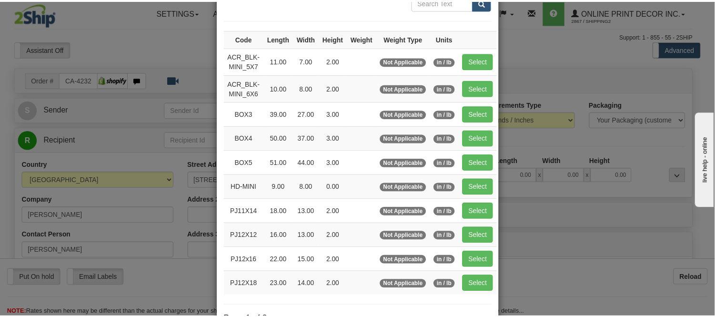
scroll to position [159, 0]
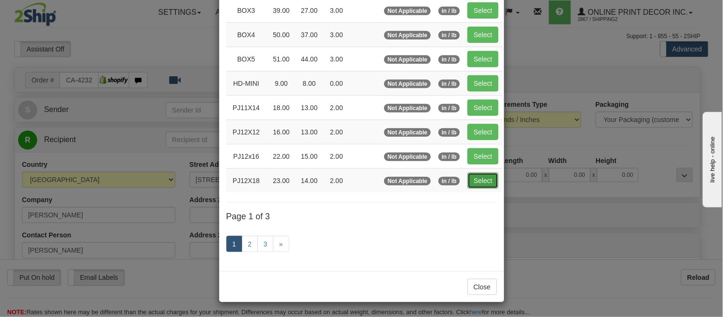
click at [480, 183] on button "Select" at bounding box center [482, 180] width 31 height 16
type input "PJ12X18"
type input "23.00"
type input "14.00"
type input "2.00"
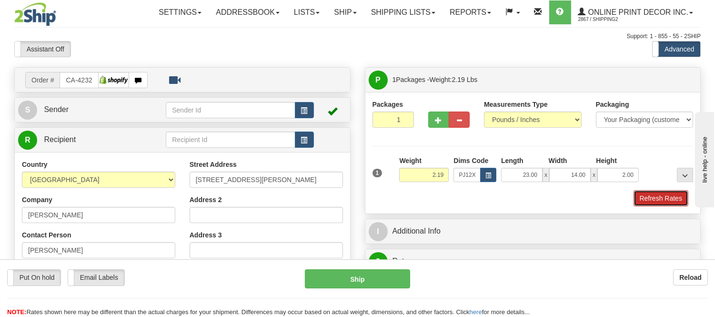
click at [648, 199] on button "Refresh Rates" at bounding box center [660, 198] width 55 height 16
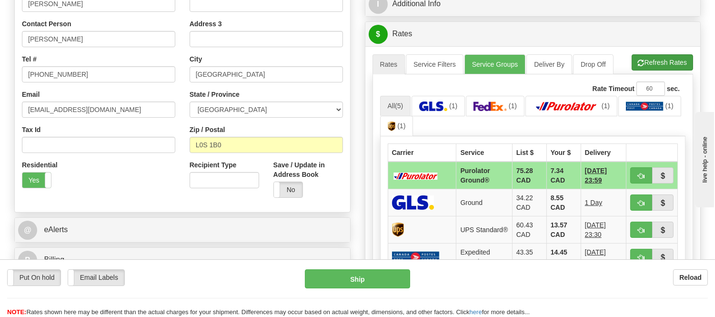
scroll to position [211, 0]
click at [655, 62] on button "Refresh Rates" at bounding box center [662, 62] width 61 height 16
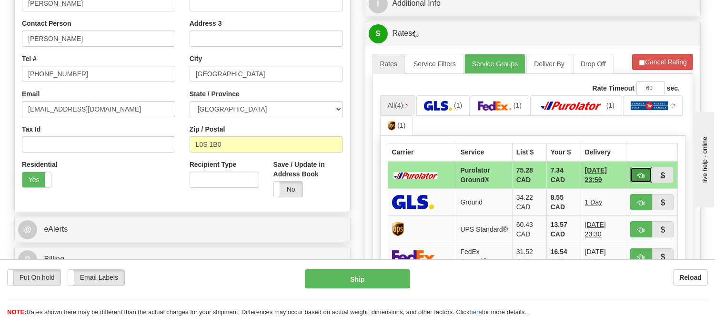
click at [637, 169] on button "button" at bounding box center [641, 175] width 22 height 16
click at [659, 115] on ul "All (4) (1) (1) (1) (1)" at bounding box center [533, 115] width 306 height 41
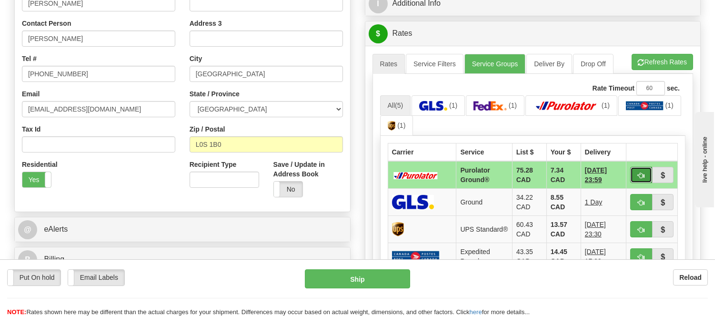
click at [633, 173] on button "button" at bounding box center [641, 175] width 22 height 16
type input "260"
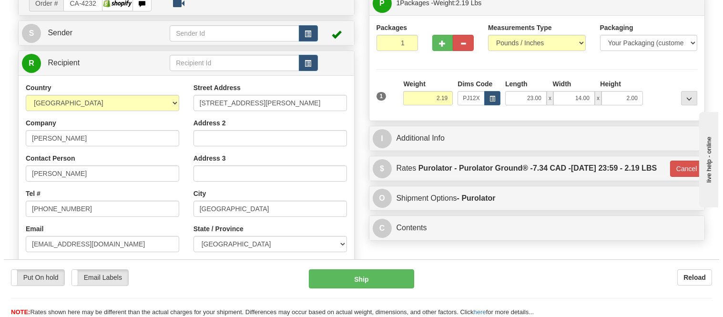
scroll to position [53, 0]
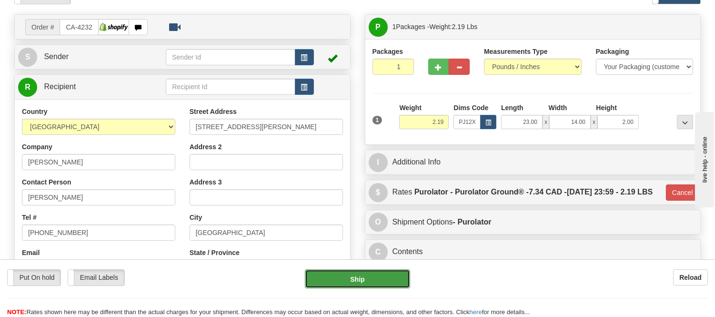
click at [388, 279] on button "Ship" at bounding box center [357, 278] width 105 height 19
